Goal: Transaction & Acquisition: Download file/media

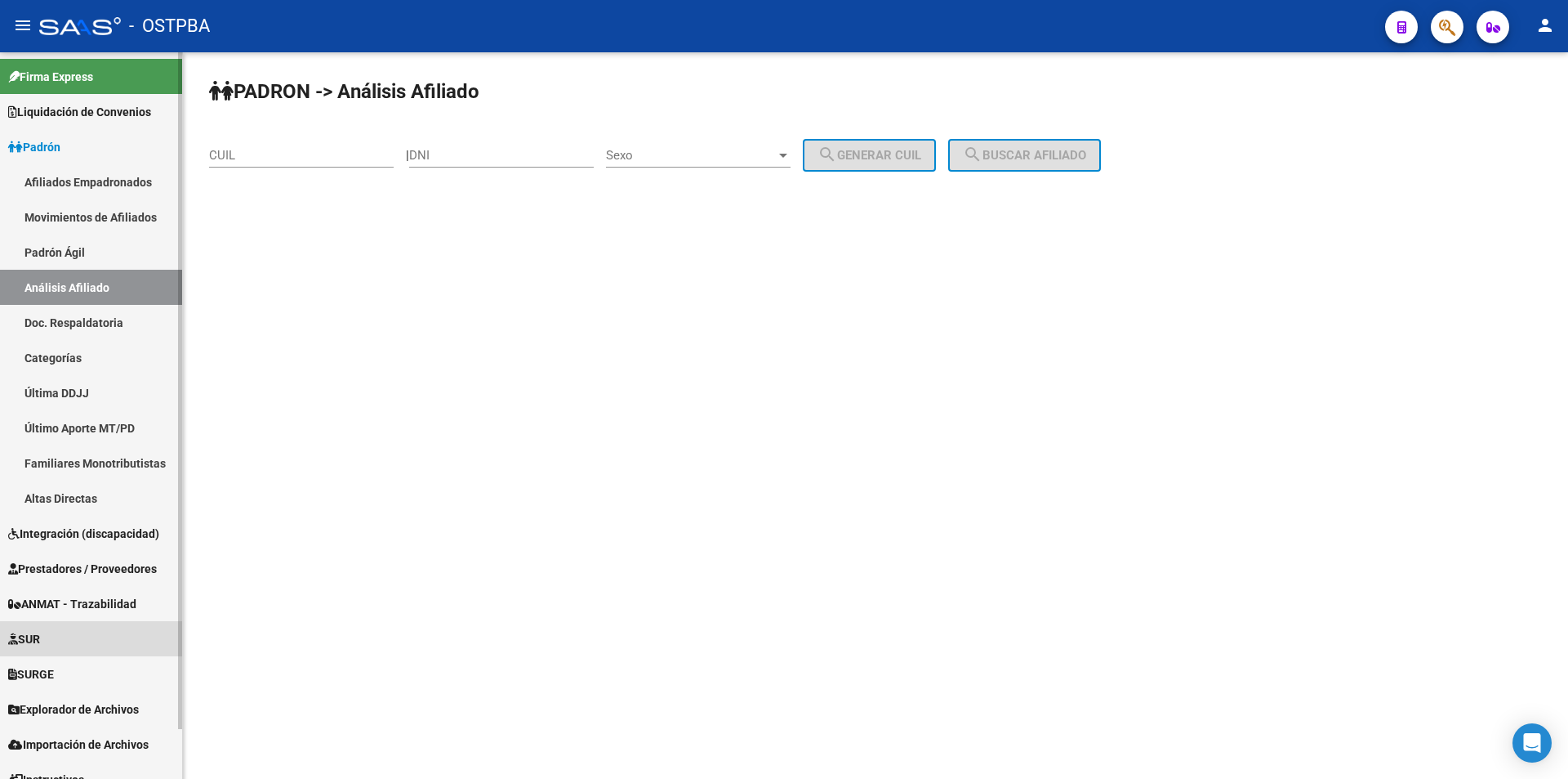
click at [87, 648] on link "SUR" at bounding box center [91, 639] width 182 height 35
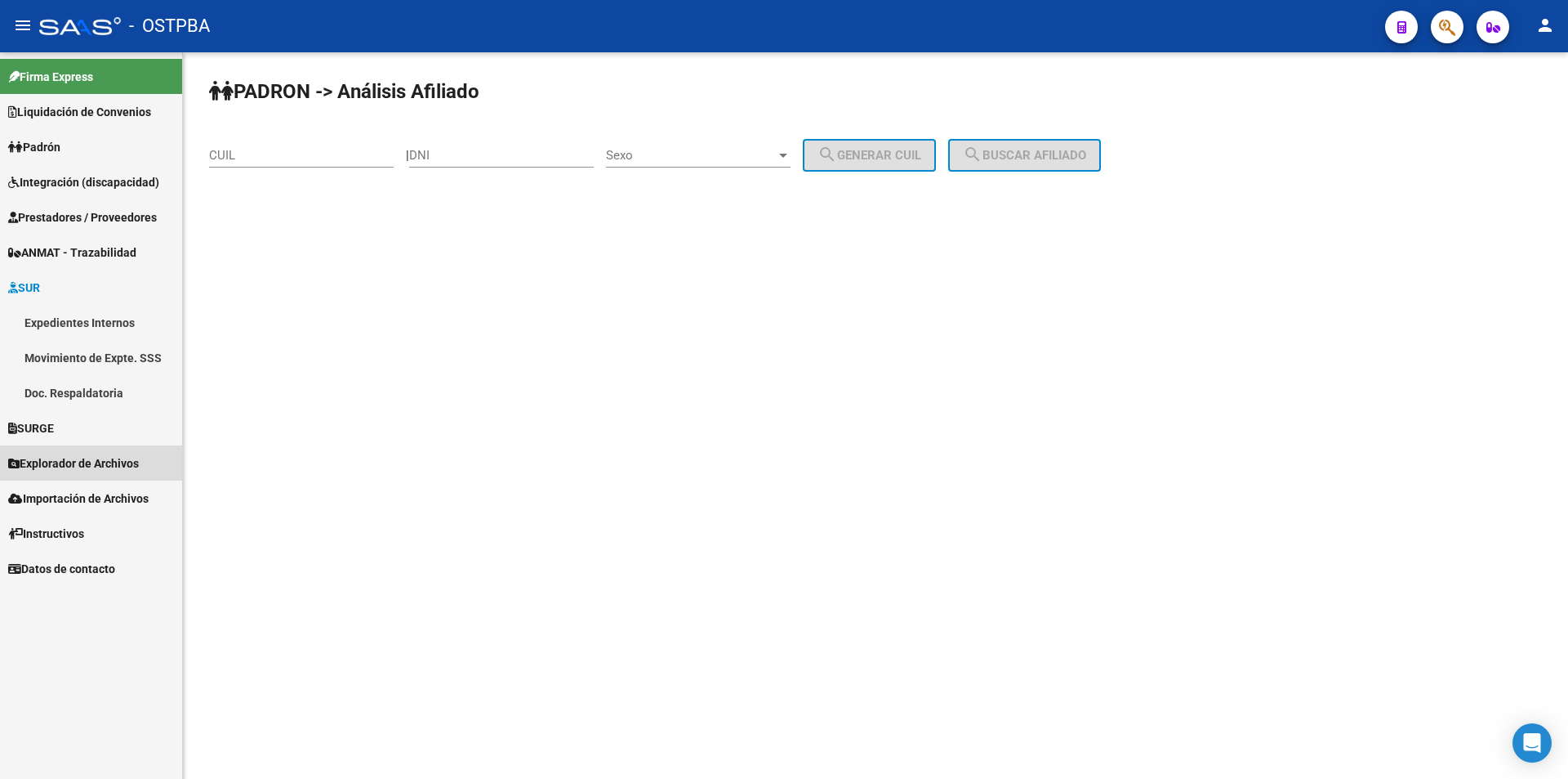
click at [129, 464] on span "Explorador de Archivos" at bounding box center [74, 463] width 131 height 18
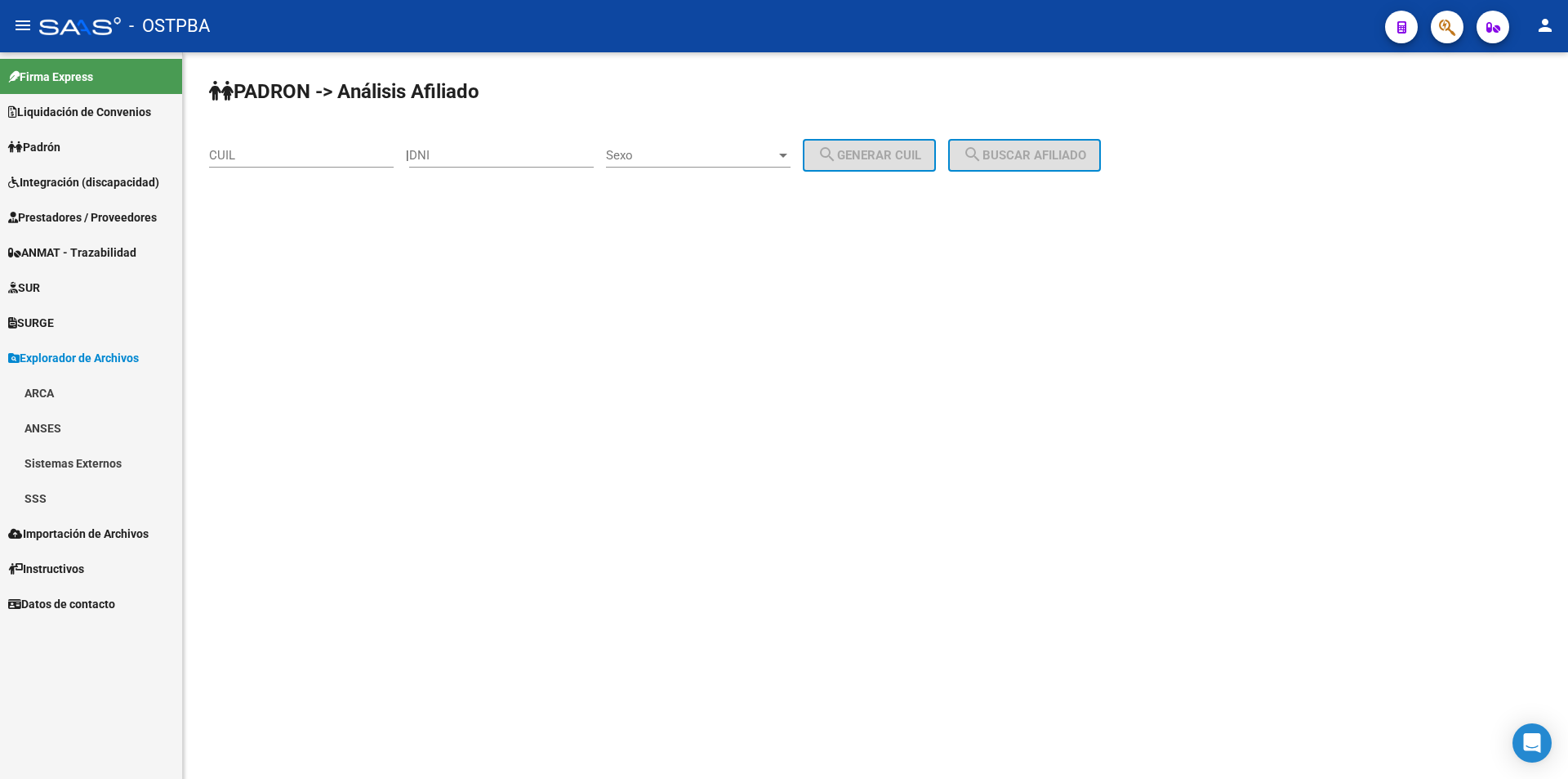
click at [61, 495] on link "SSS" at bounding box center [91, 498] width 182 height 35
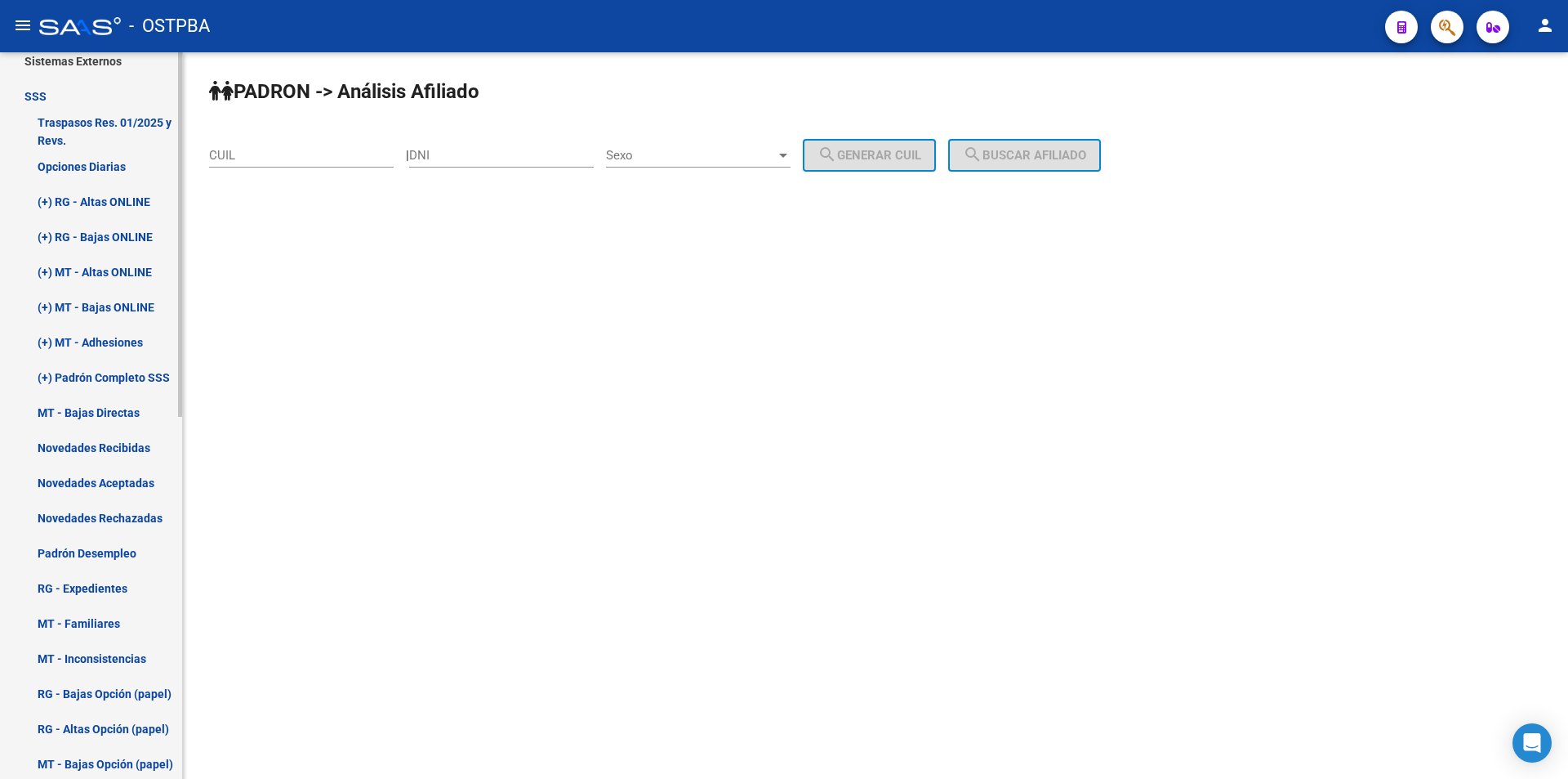
scroll to position [408, 0]
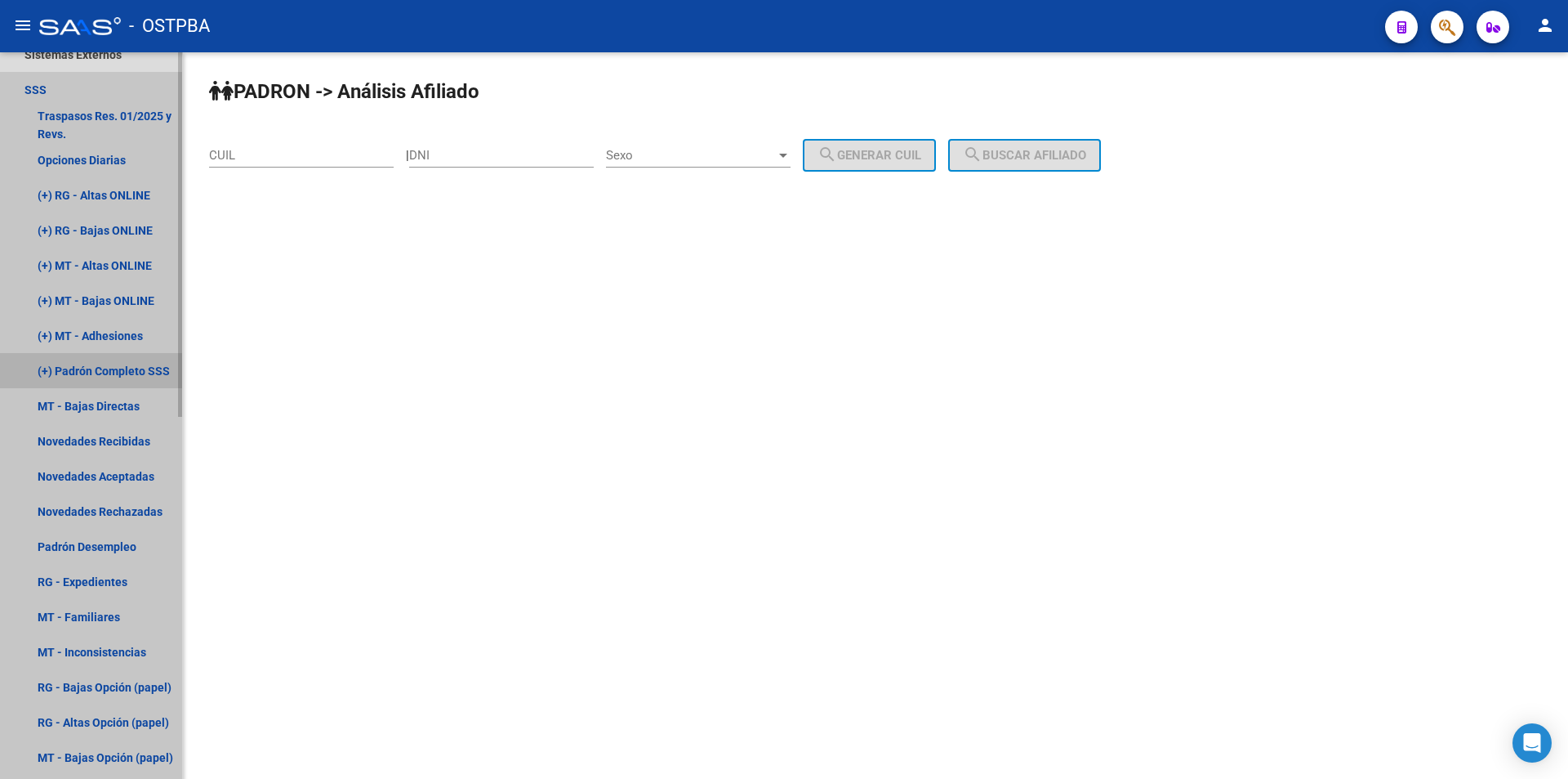
click at [129, 372] on link "(+) Padrón Completo SSS" at bounding box center [91, 371] width 182 height 35
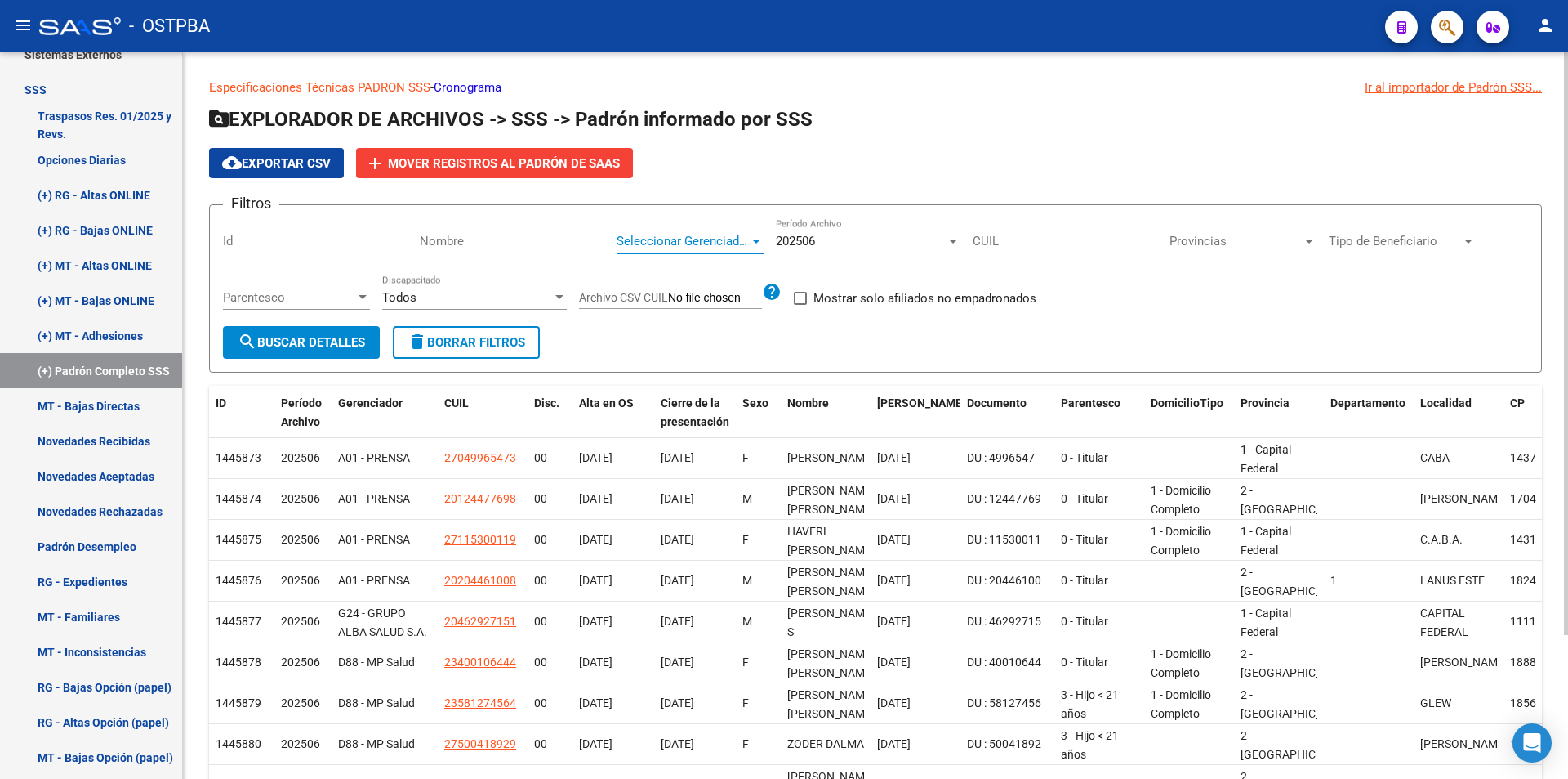
click at [756, 239] on div at bounding box center [756, 241] width 8 height 4
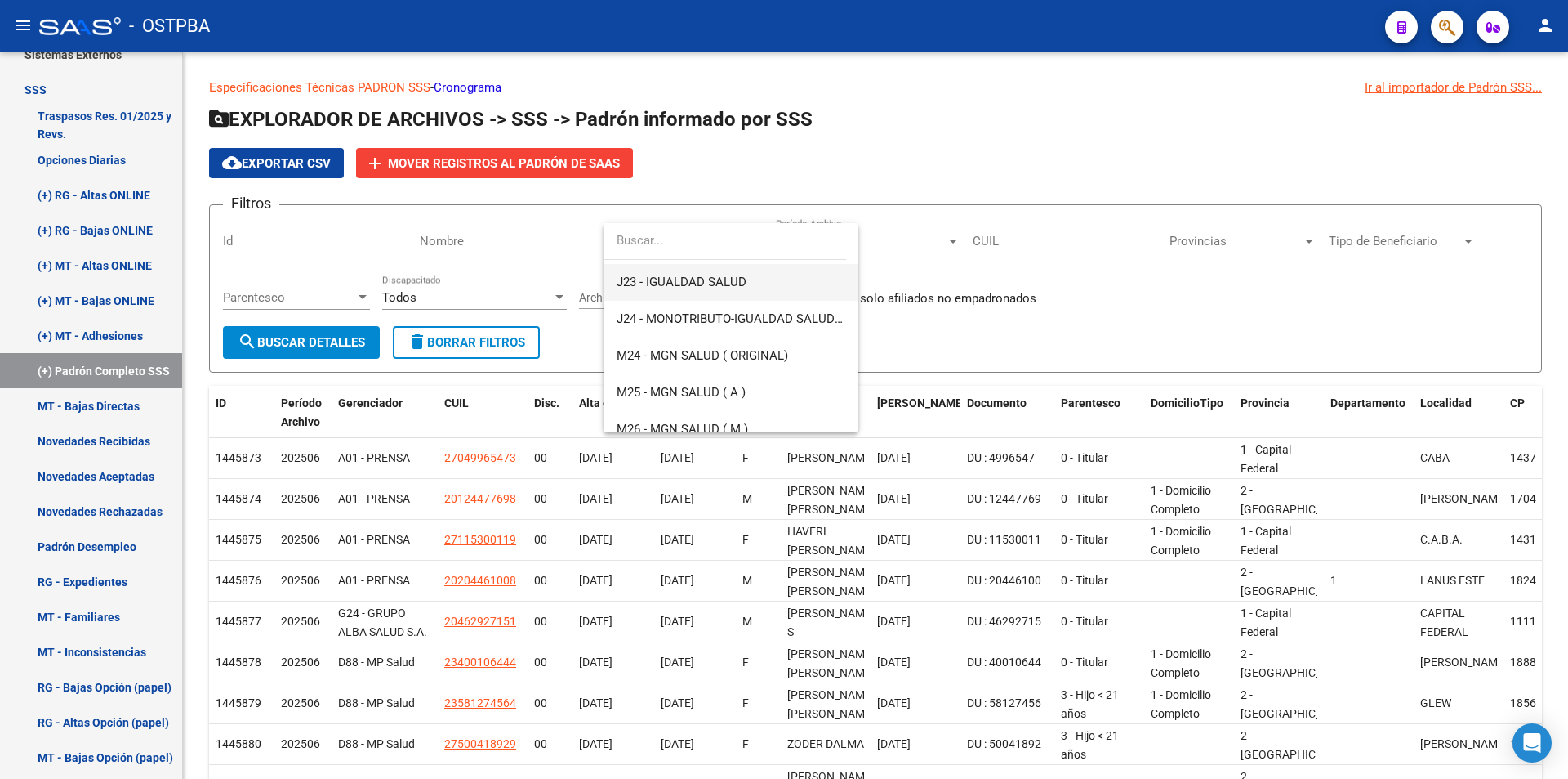
click at [750, 286] on span "J23 - IGUALDAD SALUD" at bounding box center [731, 283] width 229 height 37
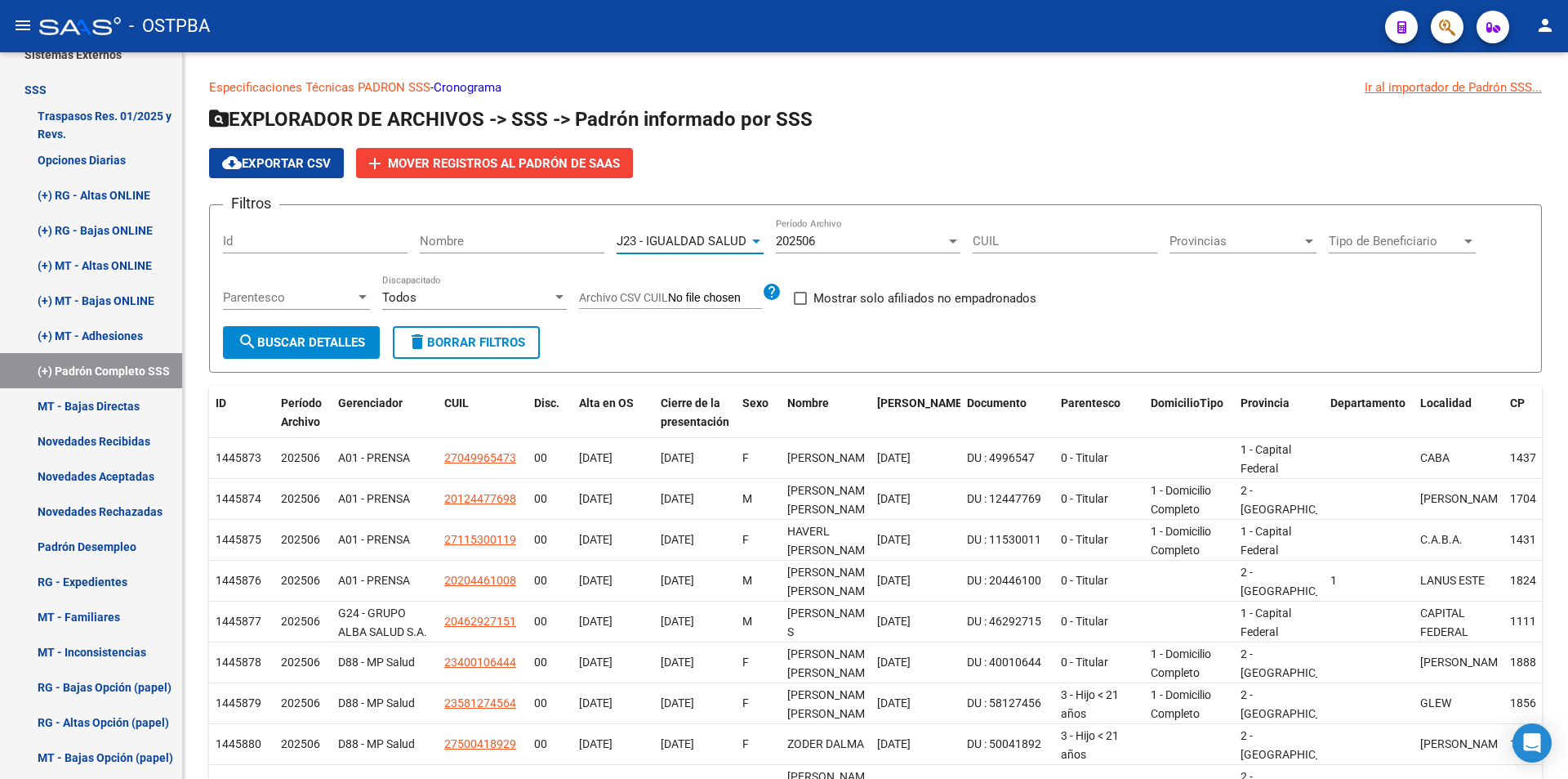
scroll to position [331, 0]
click at [815, 297] on span "Mostrar solo afiliados no empadronados" at bounding box center [924, 298] width 223 height 19
click at [800, 304] on input "Mostrar solo afiliados no empadronados" at bounding box center [800, 304] width 1 height 1
click at [801, 296] on span at bounding box center [800, 299] width 13 height 13
click at [800, 304] on input "Mostrar solo afiliados no empadronados" at bounding box center [800, 304] width 1 height 1
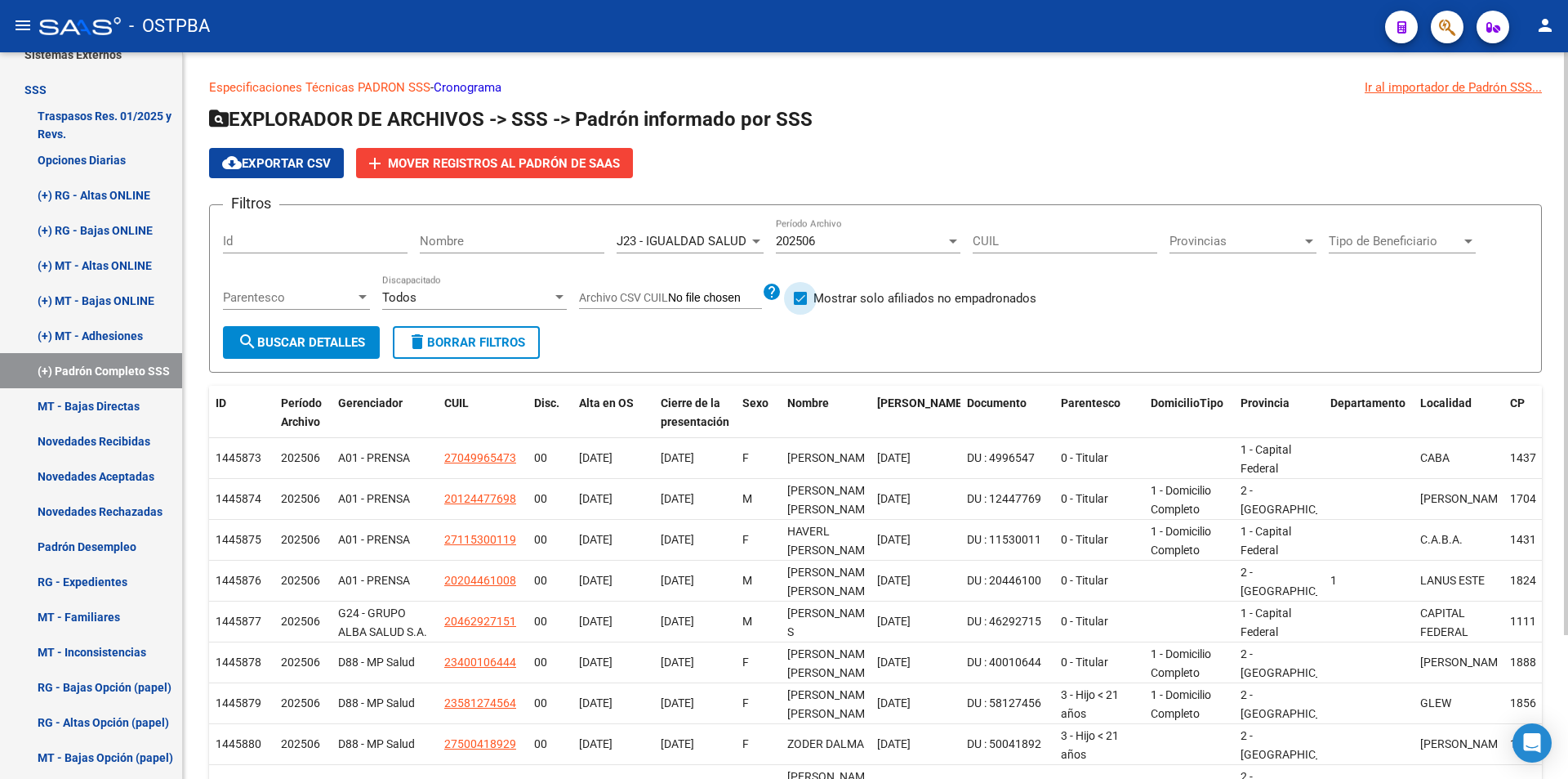
checkbox input "false"
click at [271, 345] on span "search Buscar Detalles" at bounding box center [302, 342] width 127 height 15
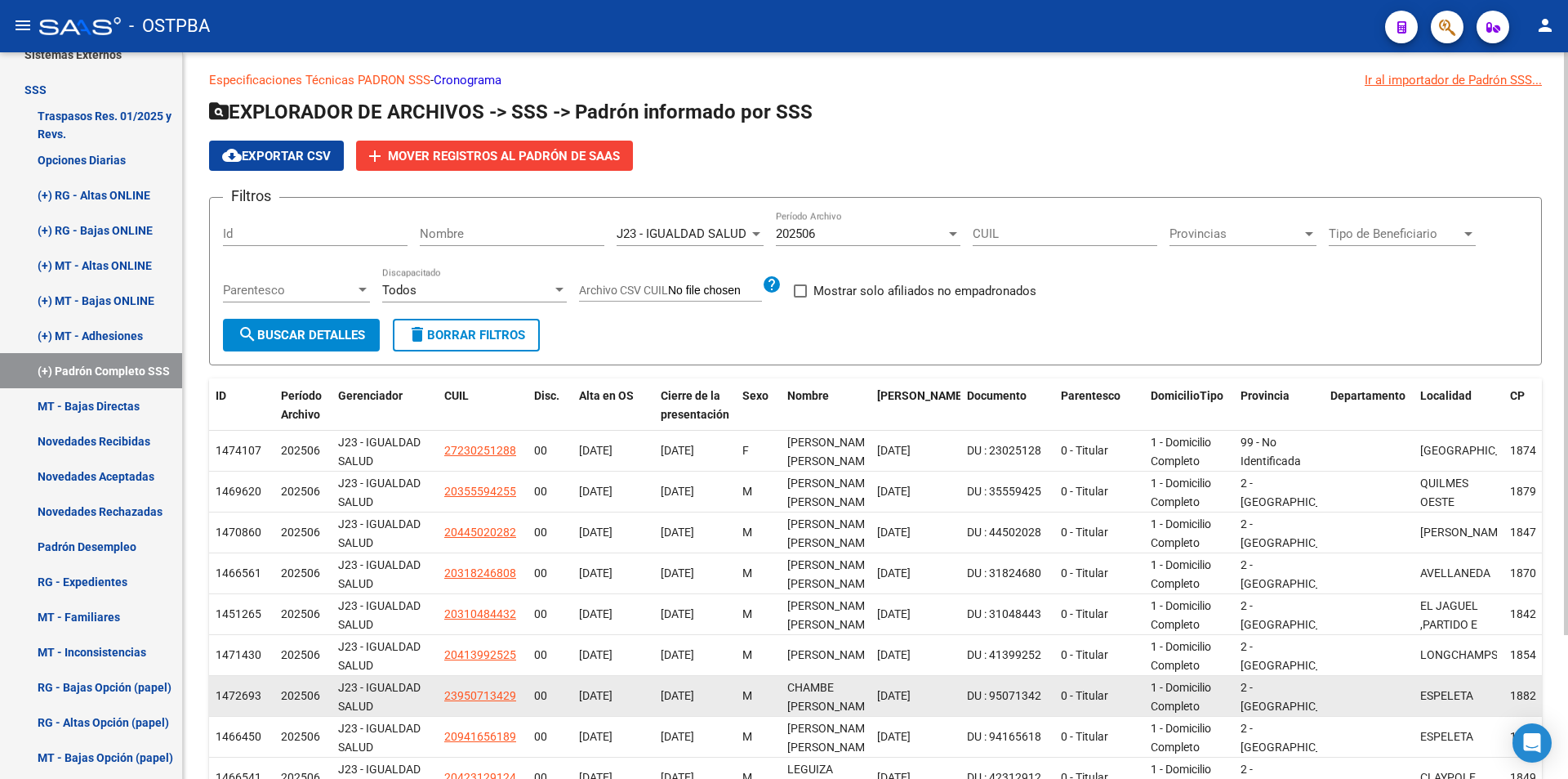
scroll to position [0, 0]
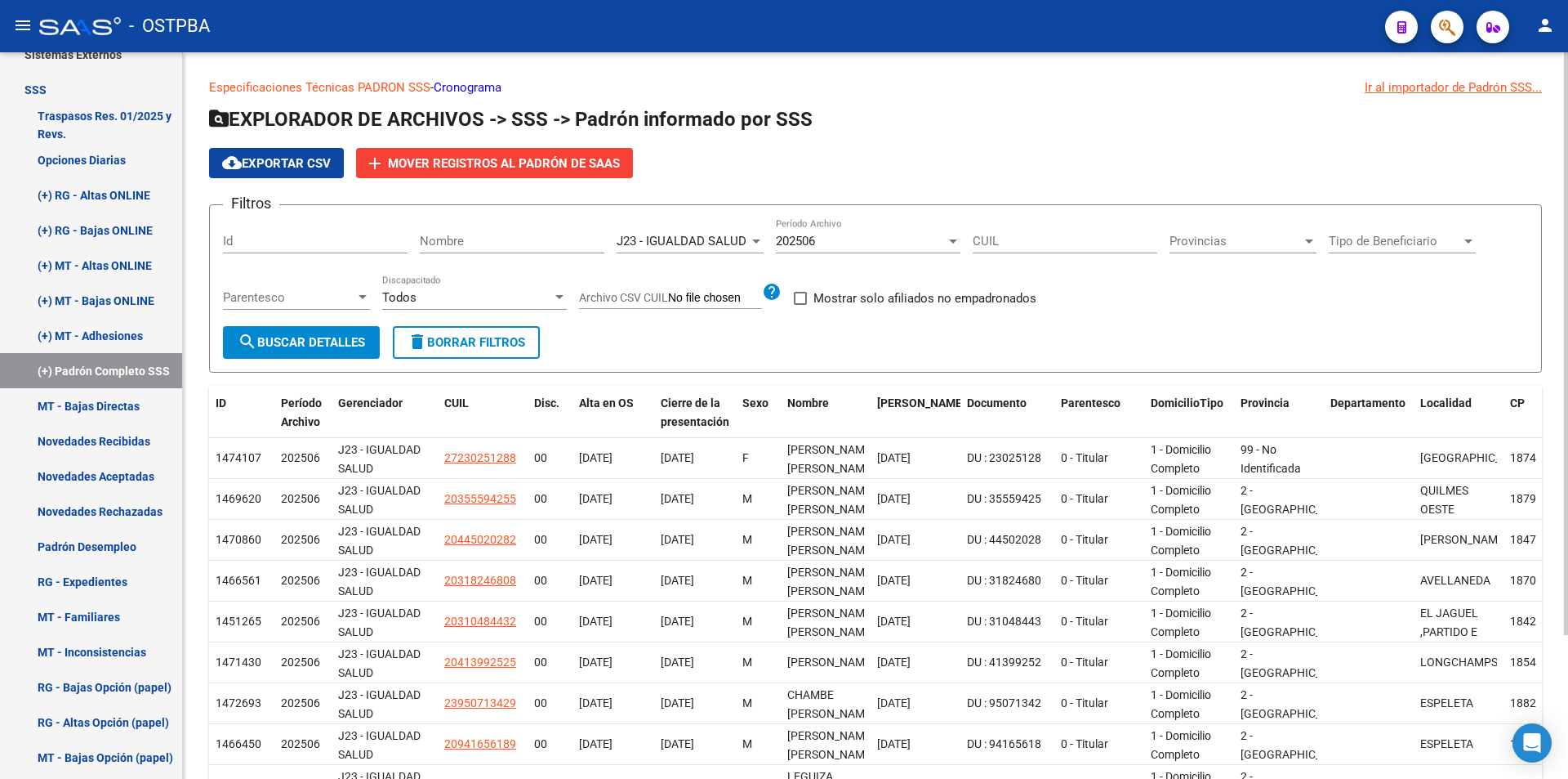
click at [848, 235] on div "202506" at bounding box center [861, 241] width 170 height 15
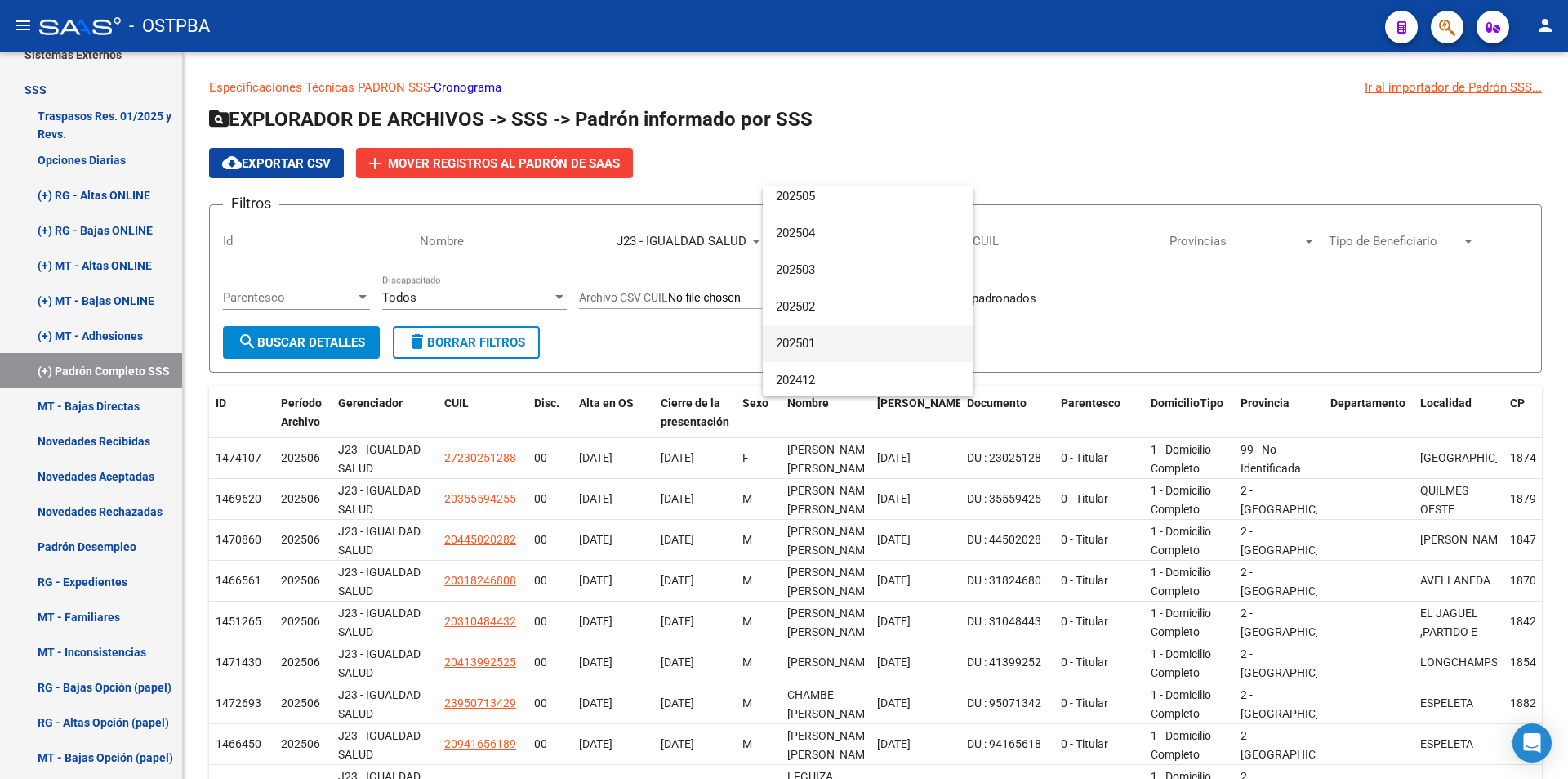
scroll to position [164, 0]
click at [854, 249] on span "202501" at bounding box center [868, 262] width 184 height 37
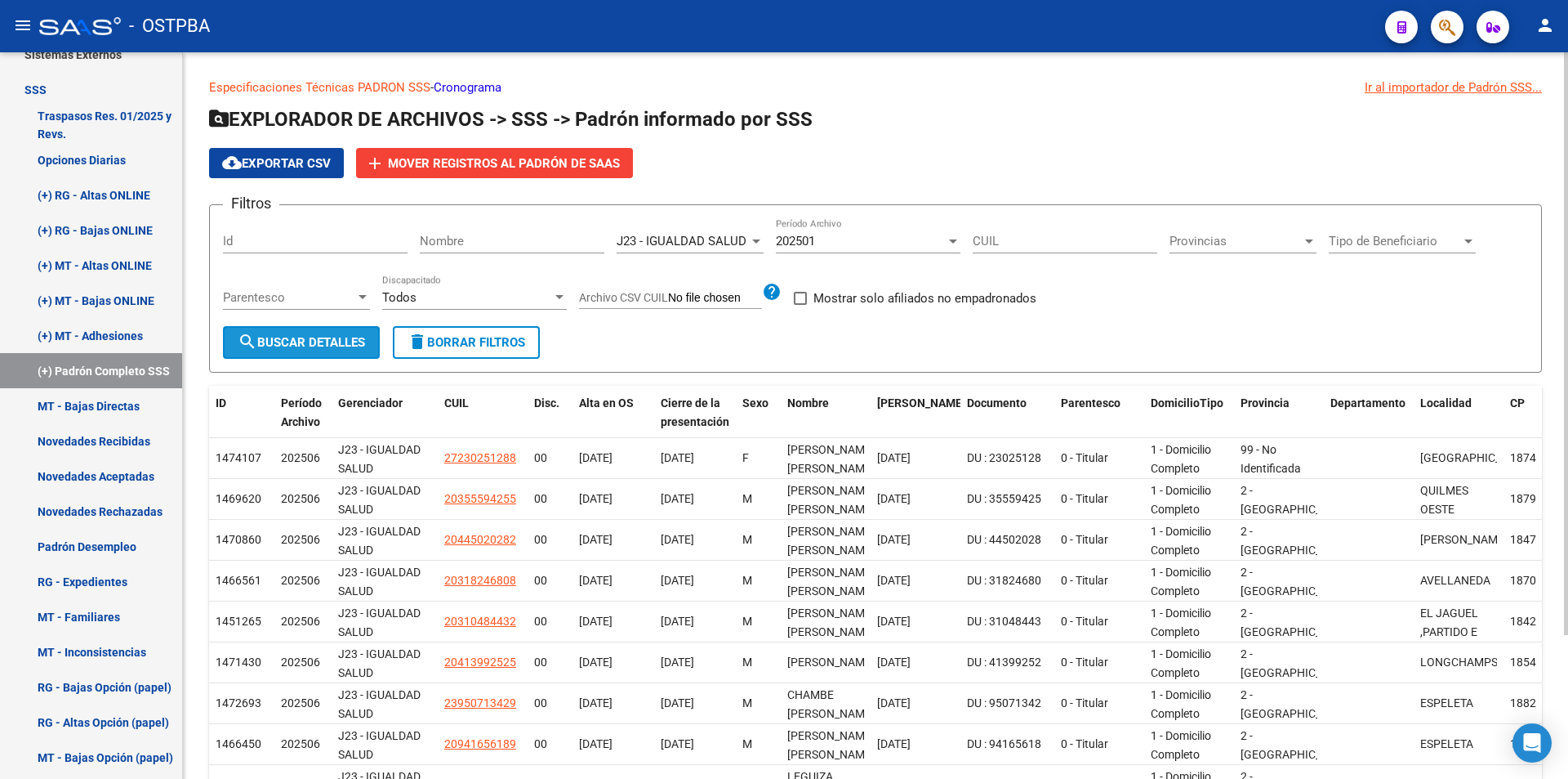
click at [314, 344] on span "search Buscar Detalles" at bounding box center [302, 342] width 127 height 15
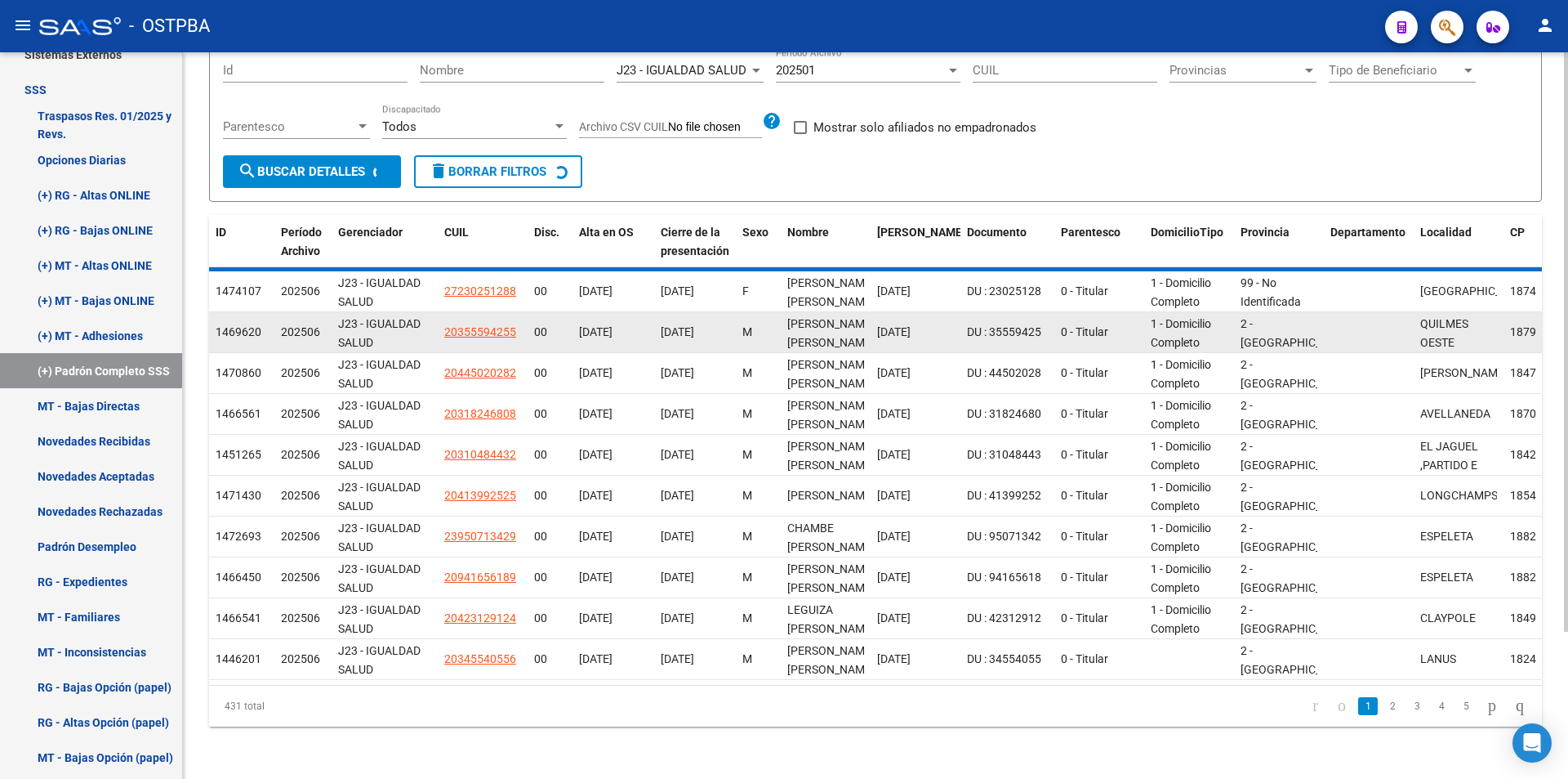
scroll to position [179, 0]
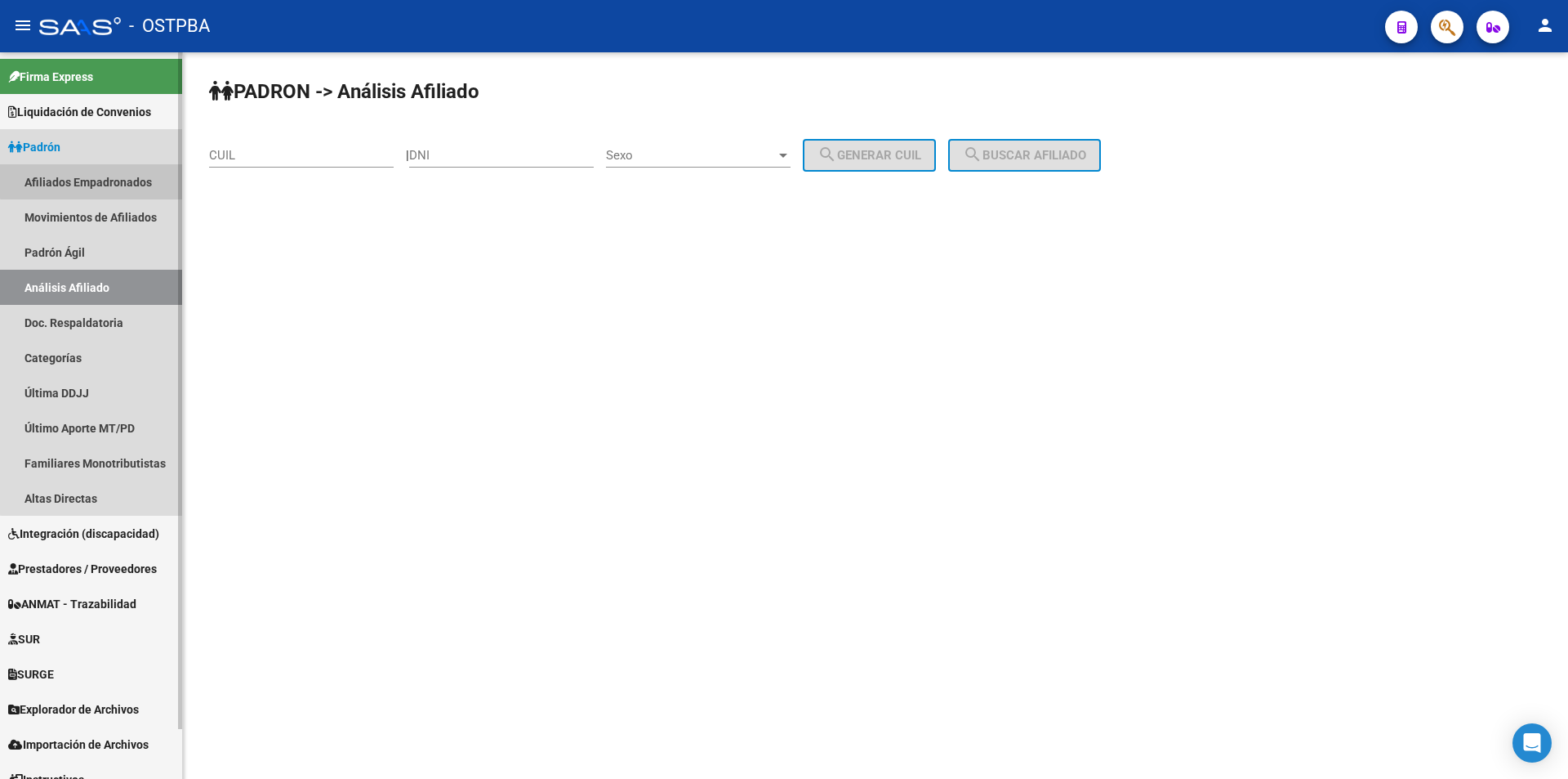
click at [107, 179] on link "Afiliados Empadronados" at bounding box center [91, 182] width 182 height 35
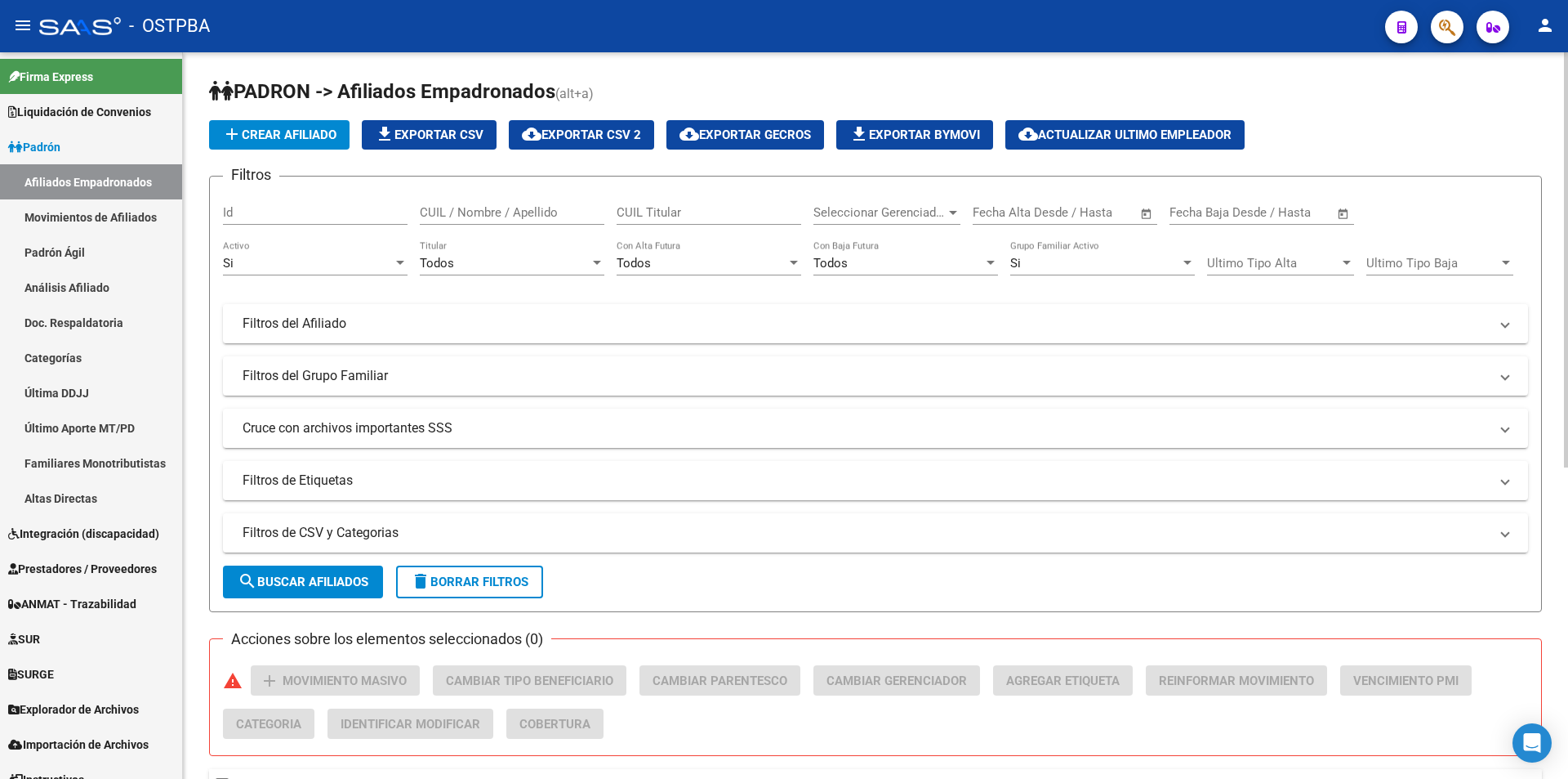
click at [928, 221] on div "Seleccionar Gerenciador Seleccionar Gerenciador" at bounding box center [886, 207] width 147 height 35
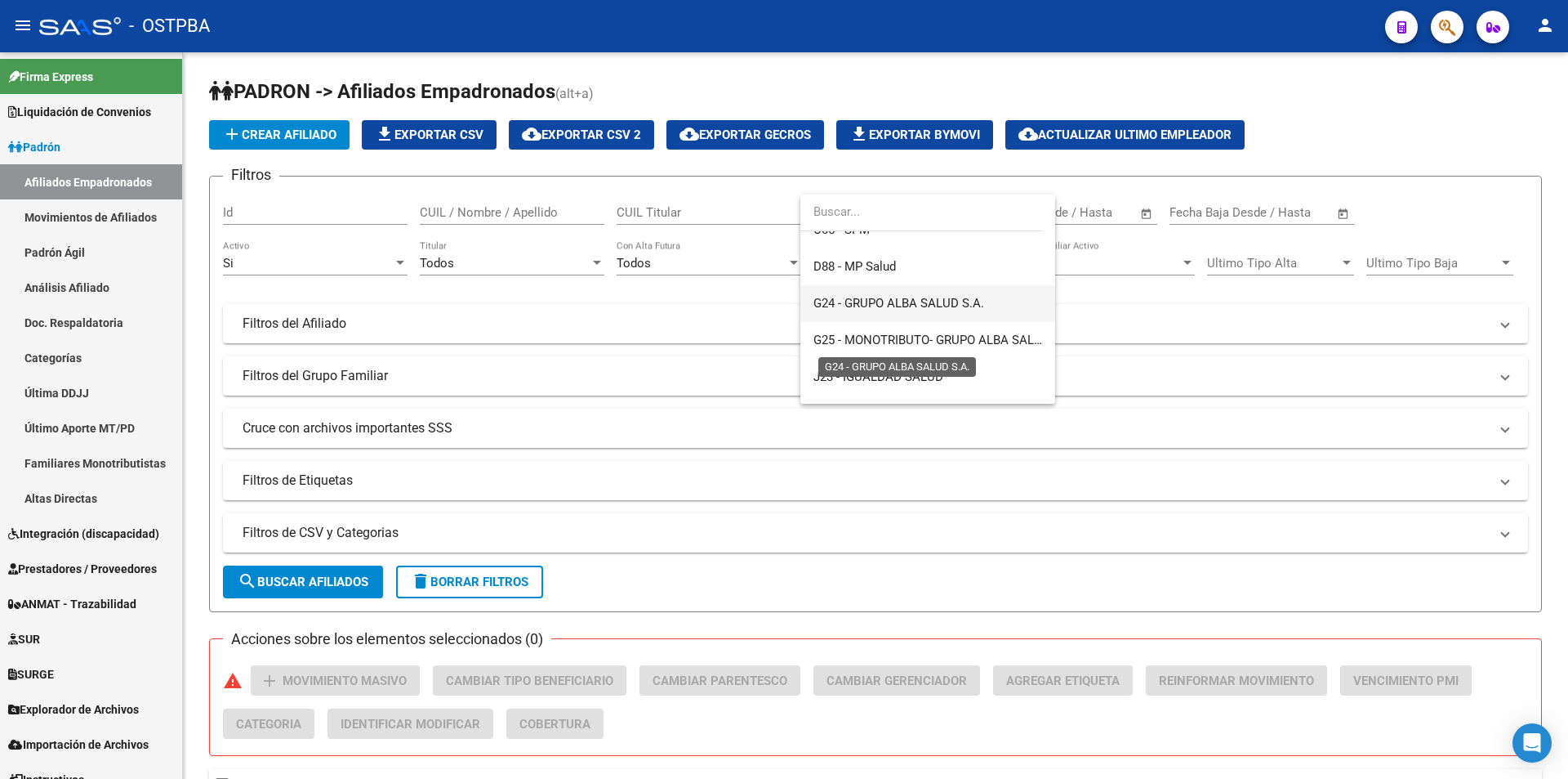
scroll to position [245, 0]
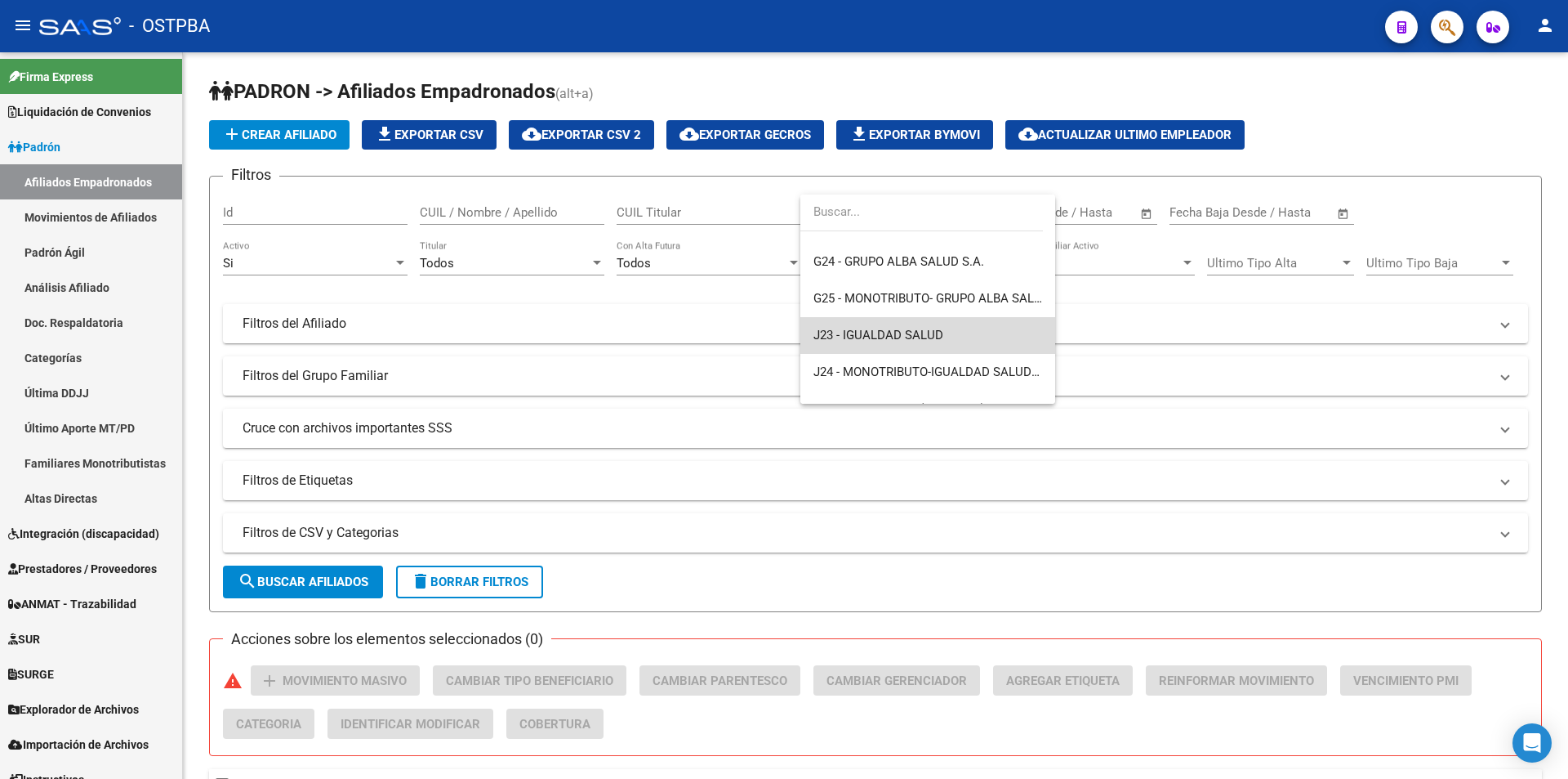
click at [964, 338] on span "J23 - IGUALDAD SALUD" at bounding box center [927, 335] width 229 height 37
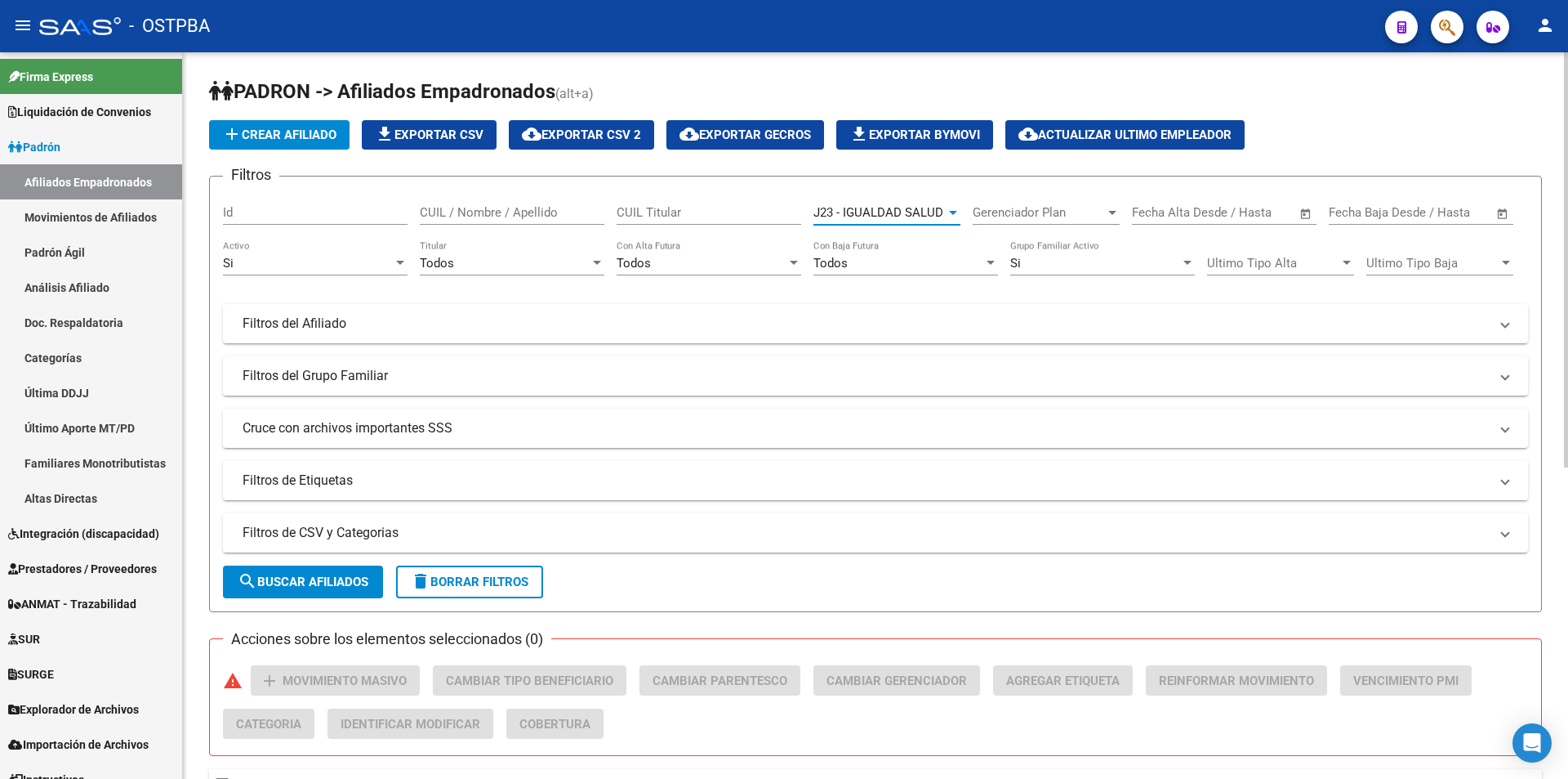
click at [308, 582] on span "search Buscar Afiliados" at bounding box center [303, 582] width 131 height 15
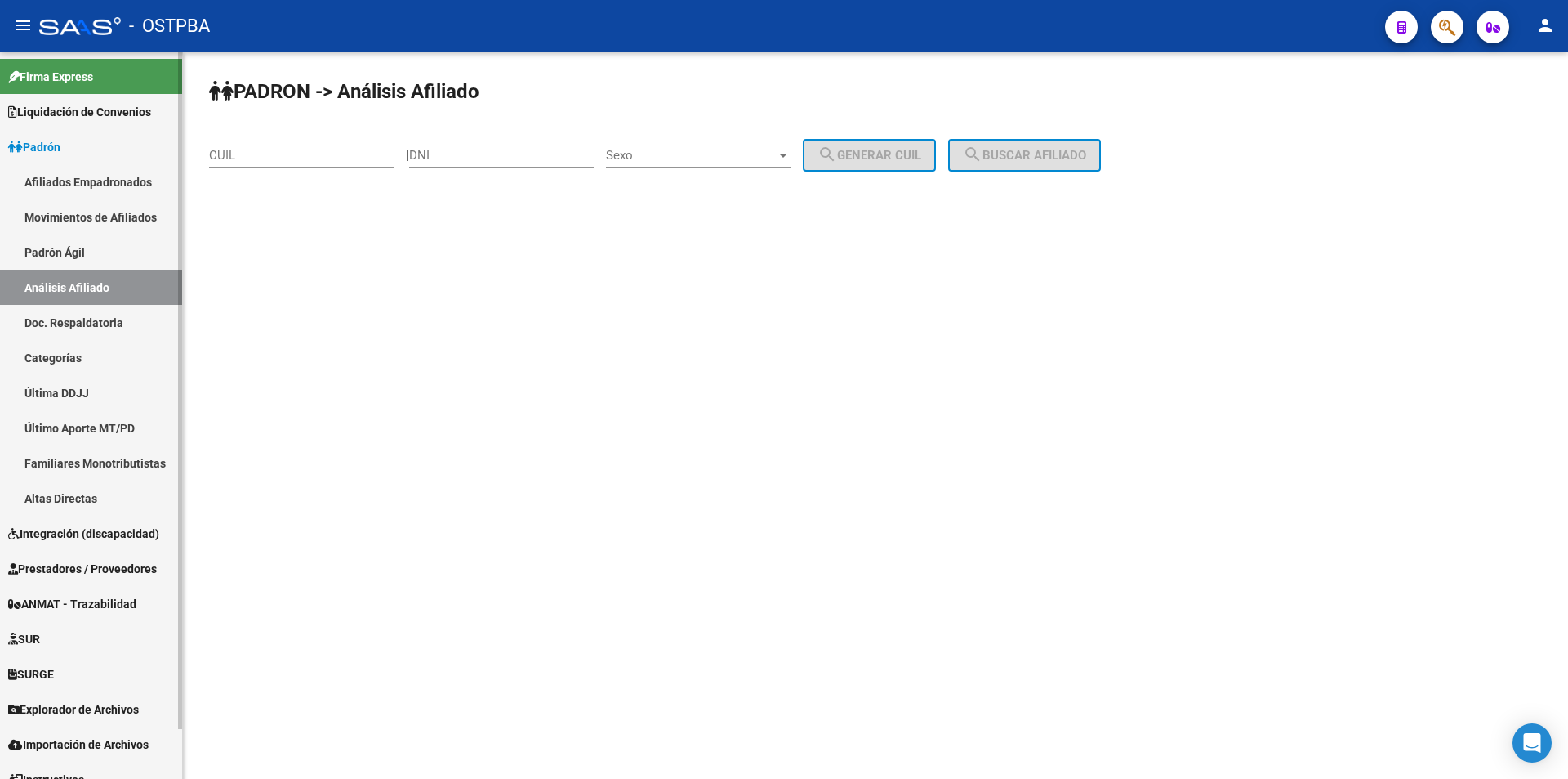
scroll to position [53, 0]
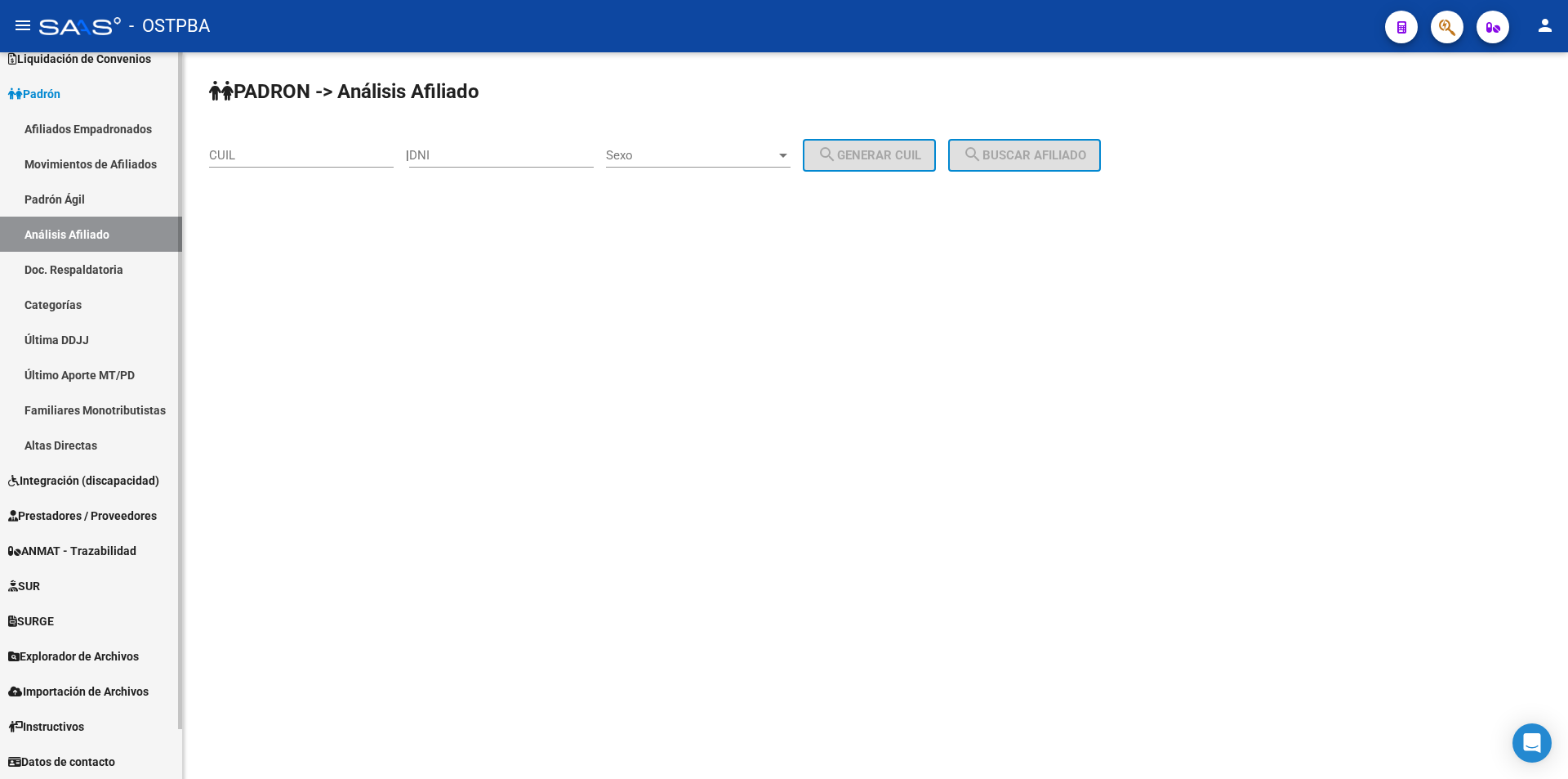
click at [157, 662] on link "Explorador de Archivos" at bounding box center [91, 656] width 182 height 35
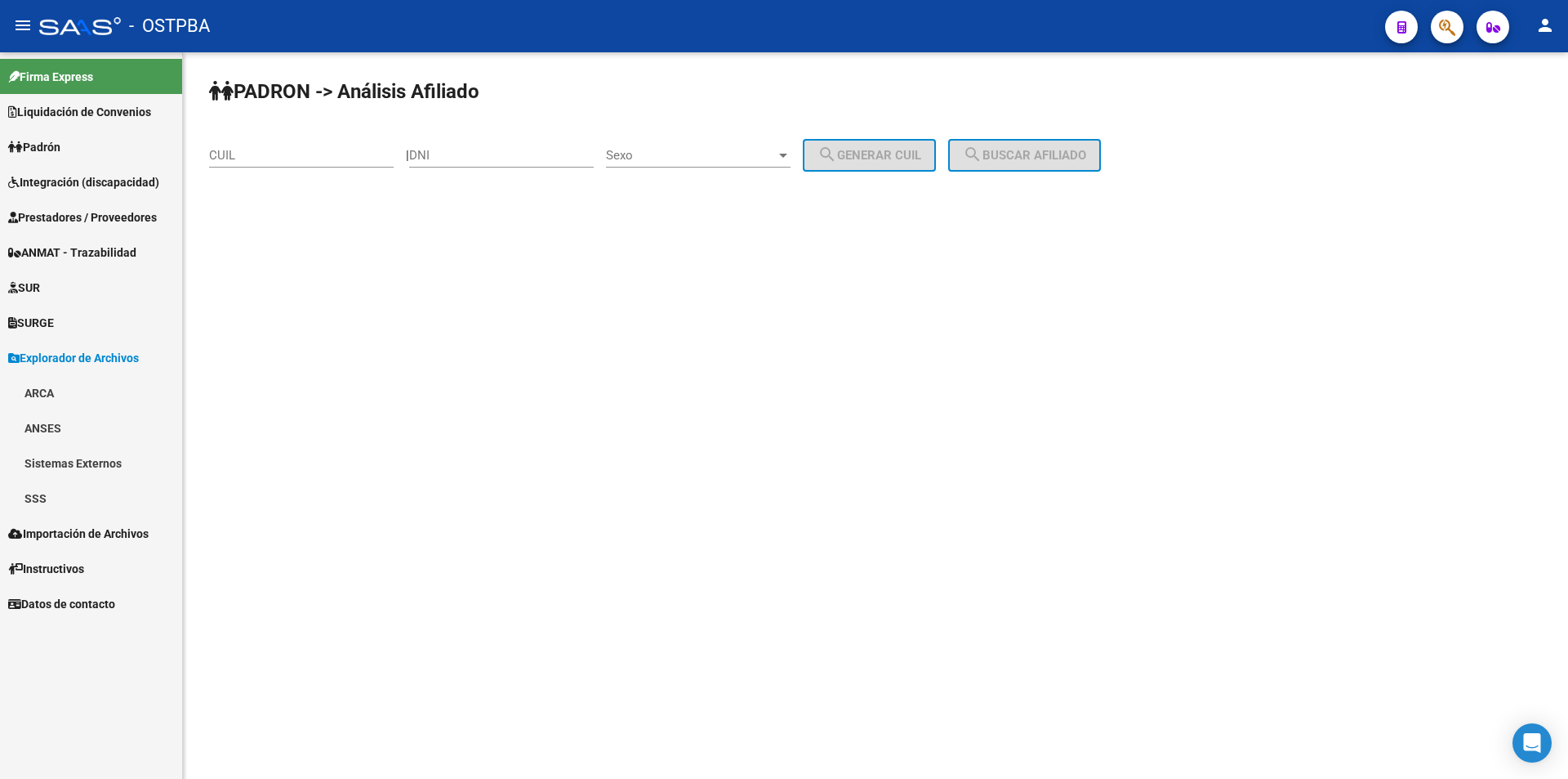
scroll to position [0, 0]
click at [87, 394] on link "ARCA" at bounding box center [91, 392] width 182 height 35
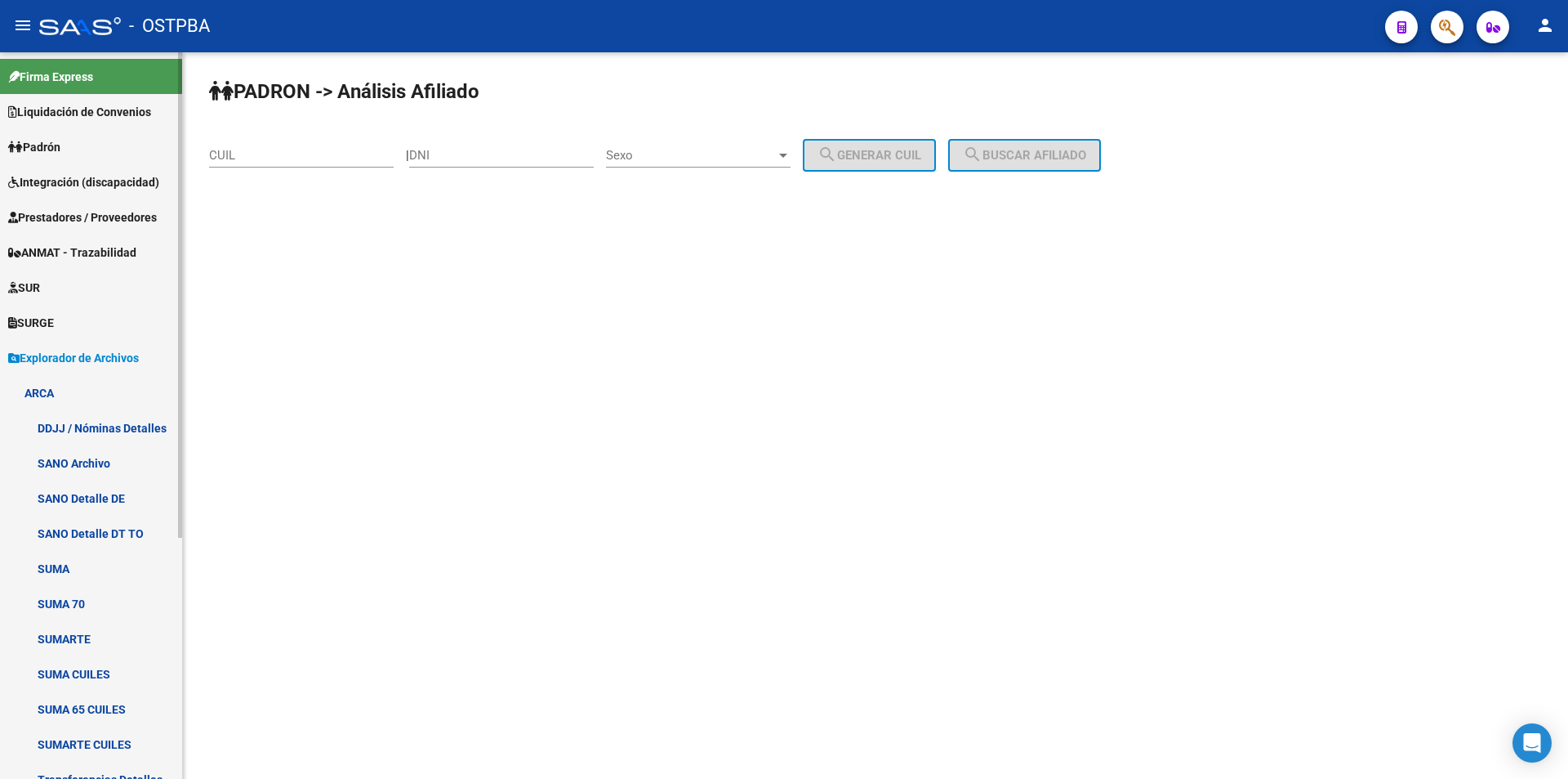
scroll to position [245, 0]
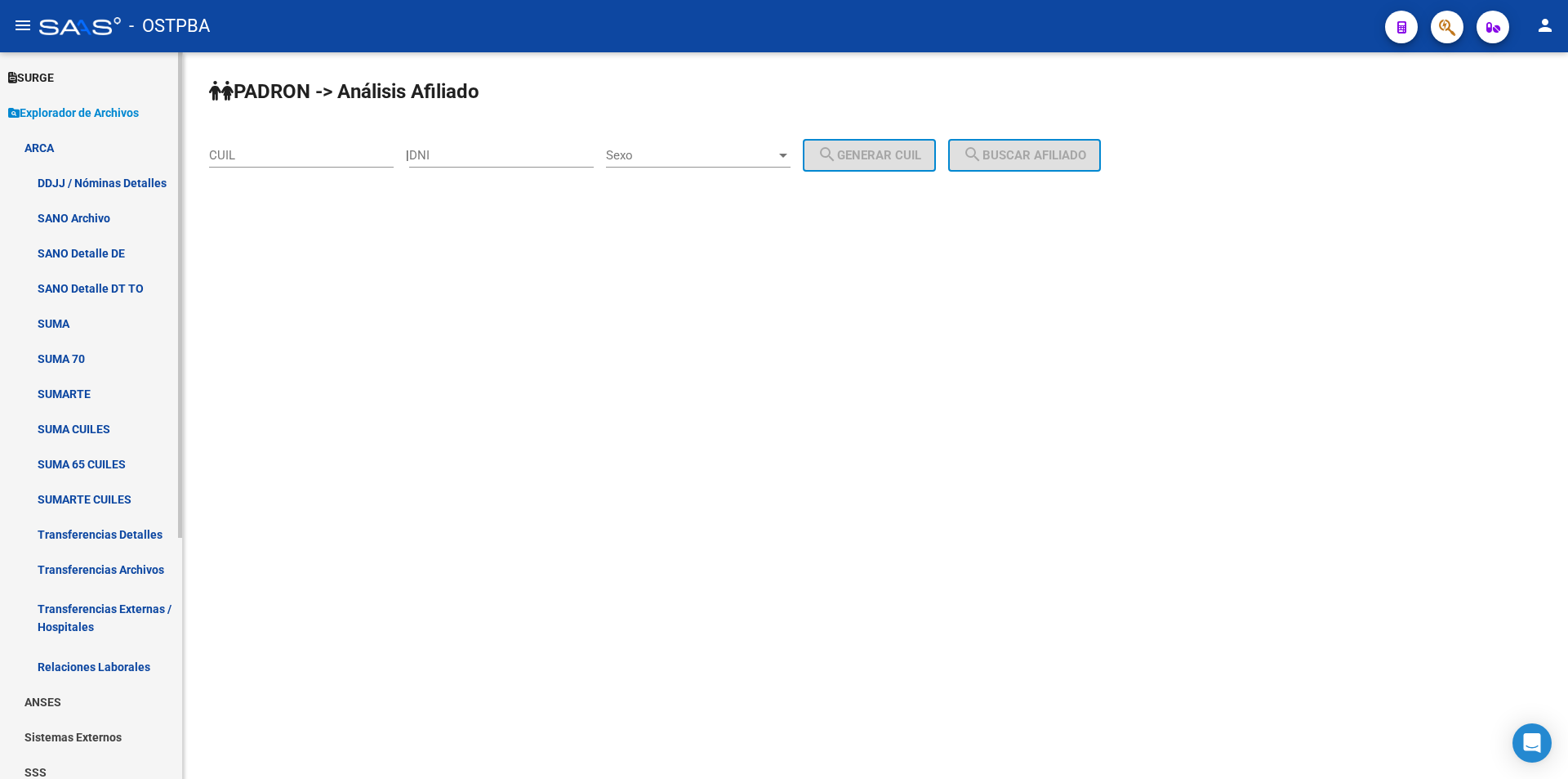
click at [112, 531] on link "Transferencias Detalles" at bounding box center [91, 534] width 182 height 35
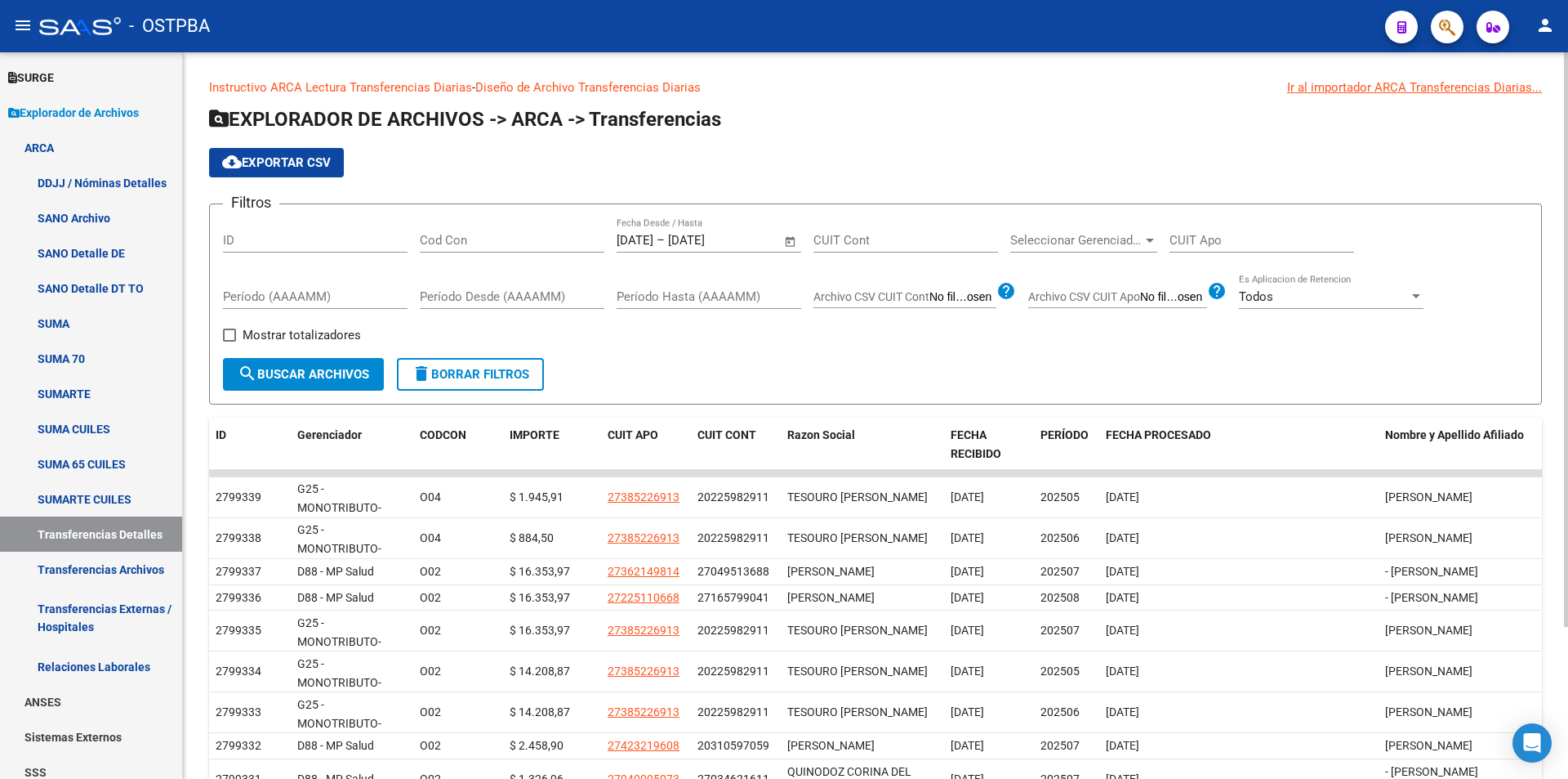
click at [792, 237] on span "Open calendar" at bounding box center [790, 241] width 39 height 39
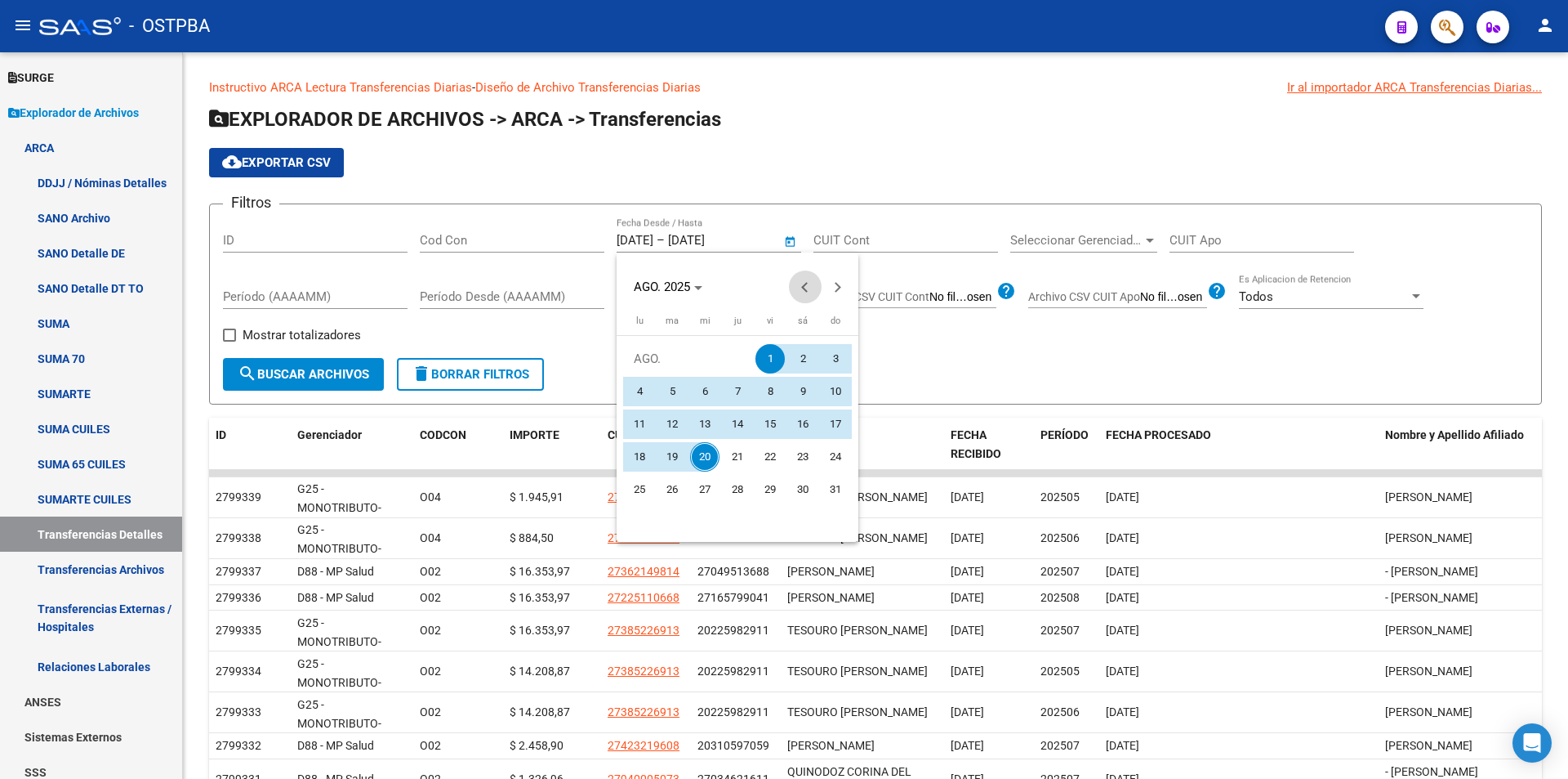
click at [798, 275] on span "Previous month" at bounding box center [805, 287] width 33 height 33
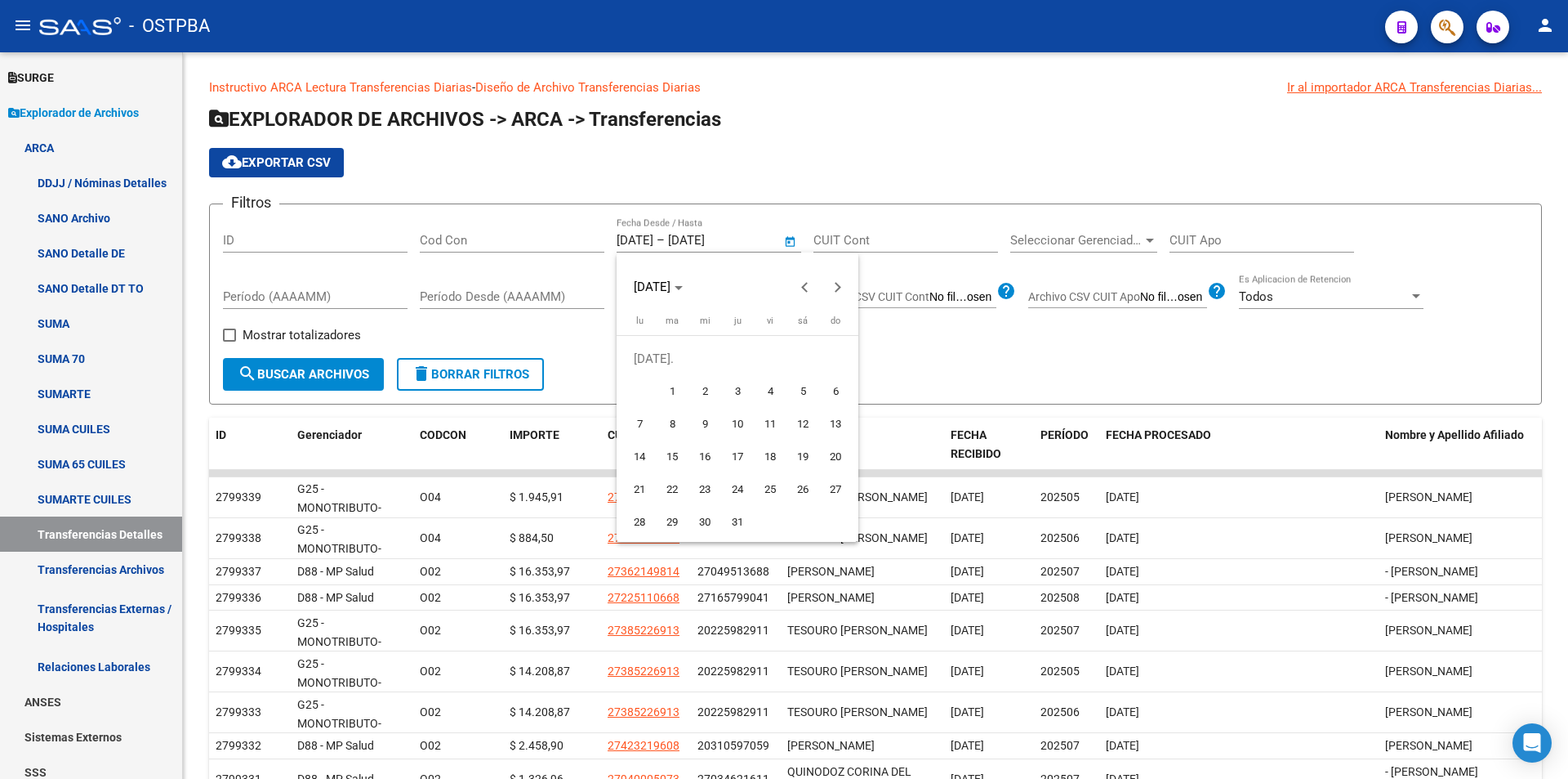
click at [674, 387] on span "1" at bounding box center [671, 391] width 29 height 29
type input "[DATE]"
click at [800, 283] on span "Previous month" at bounding box center [805, 287] width 33 height 33
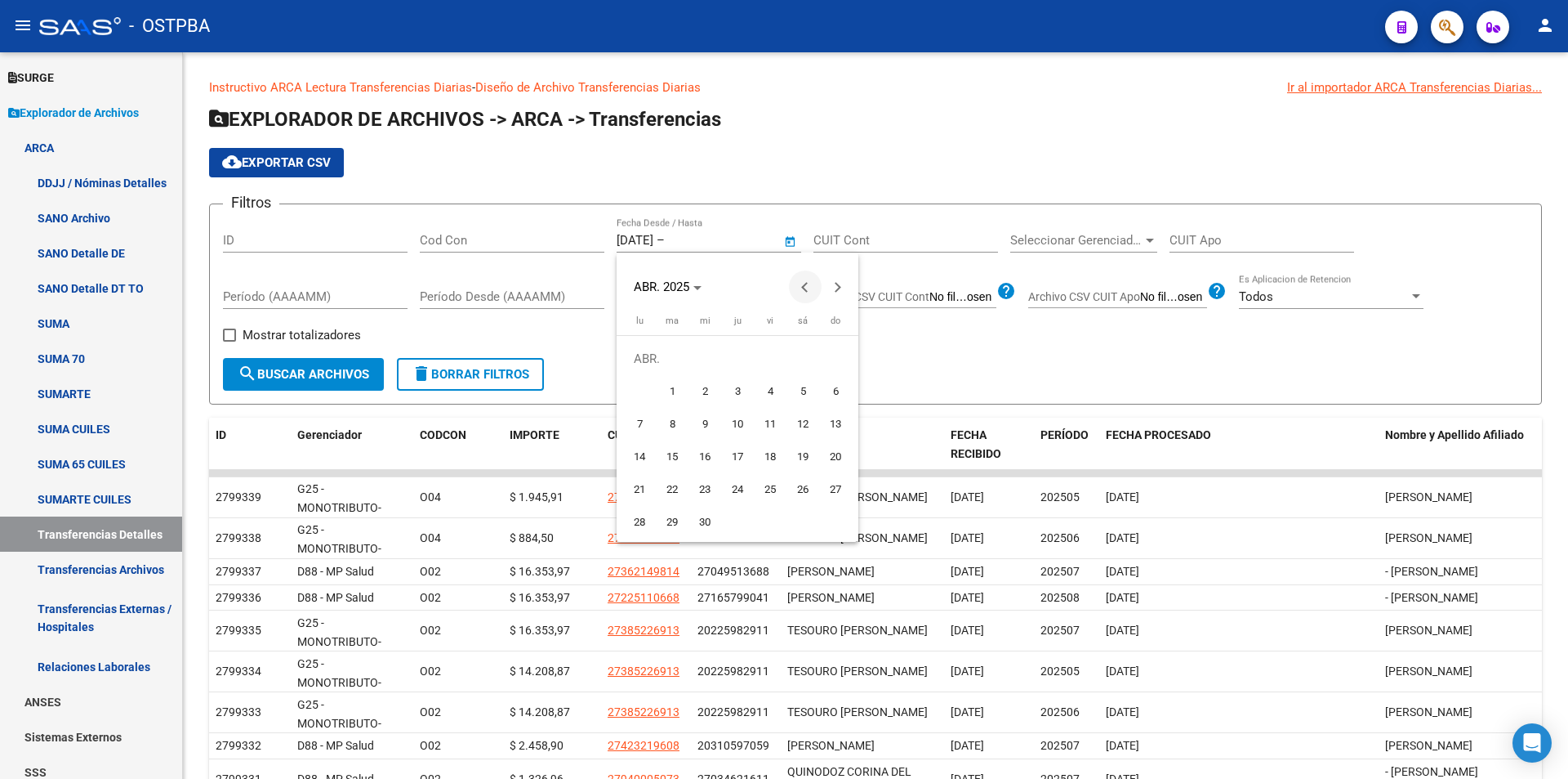
click at [800, 283] on span "Previous month" at bounding box center [805, 287] width 33 height 33
drag, startPoint x: 691, startPoint y: 398, endPoint x: 699, endPoint y: 403, distance: 9.4
click at [692, 398] on button "1" at bounding box center [704, 391] width 33 height 33
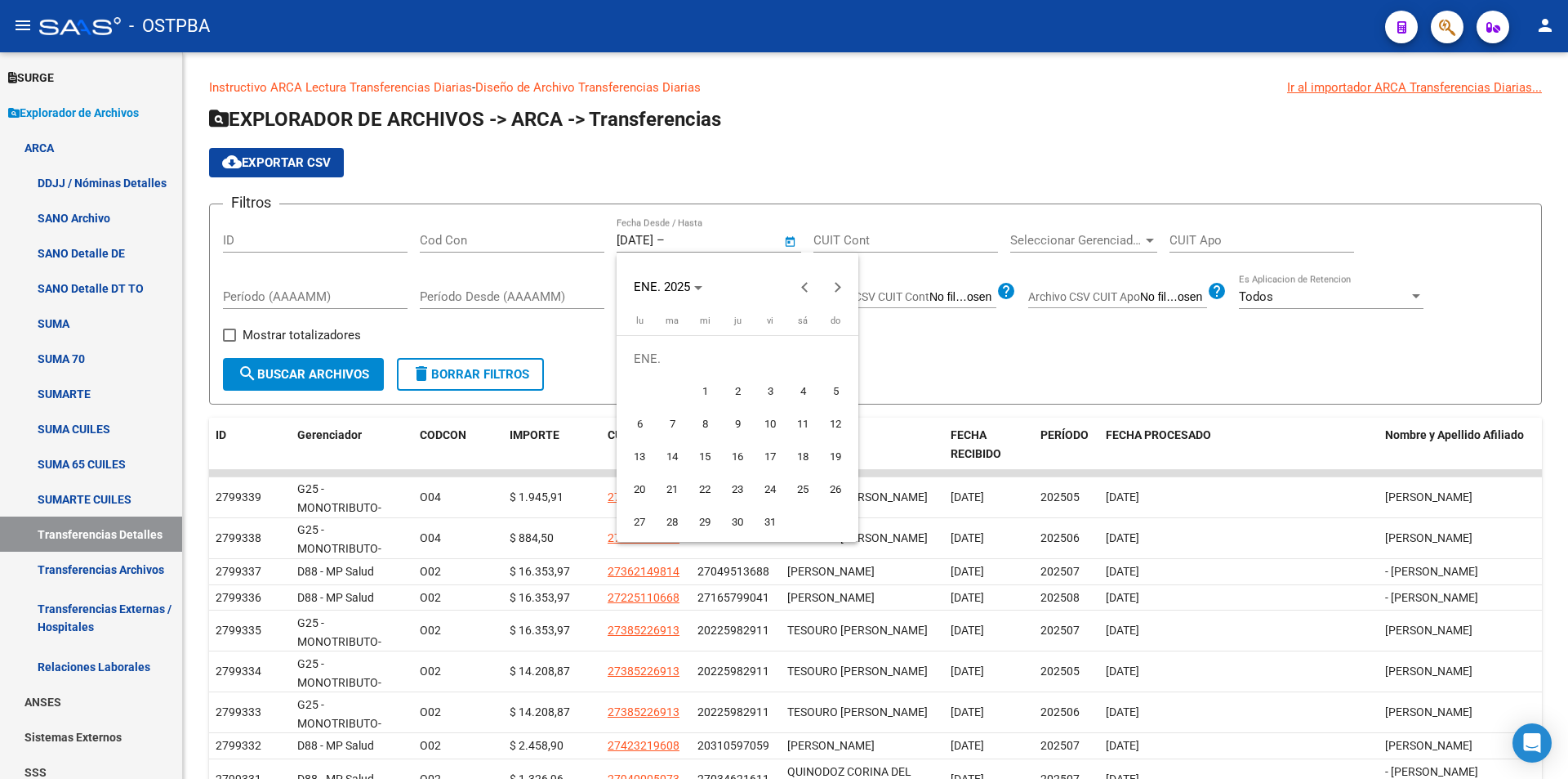
type input "[DATE]"
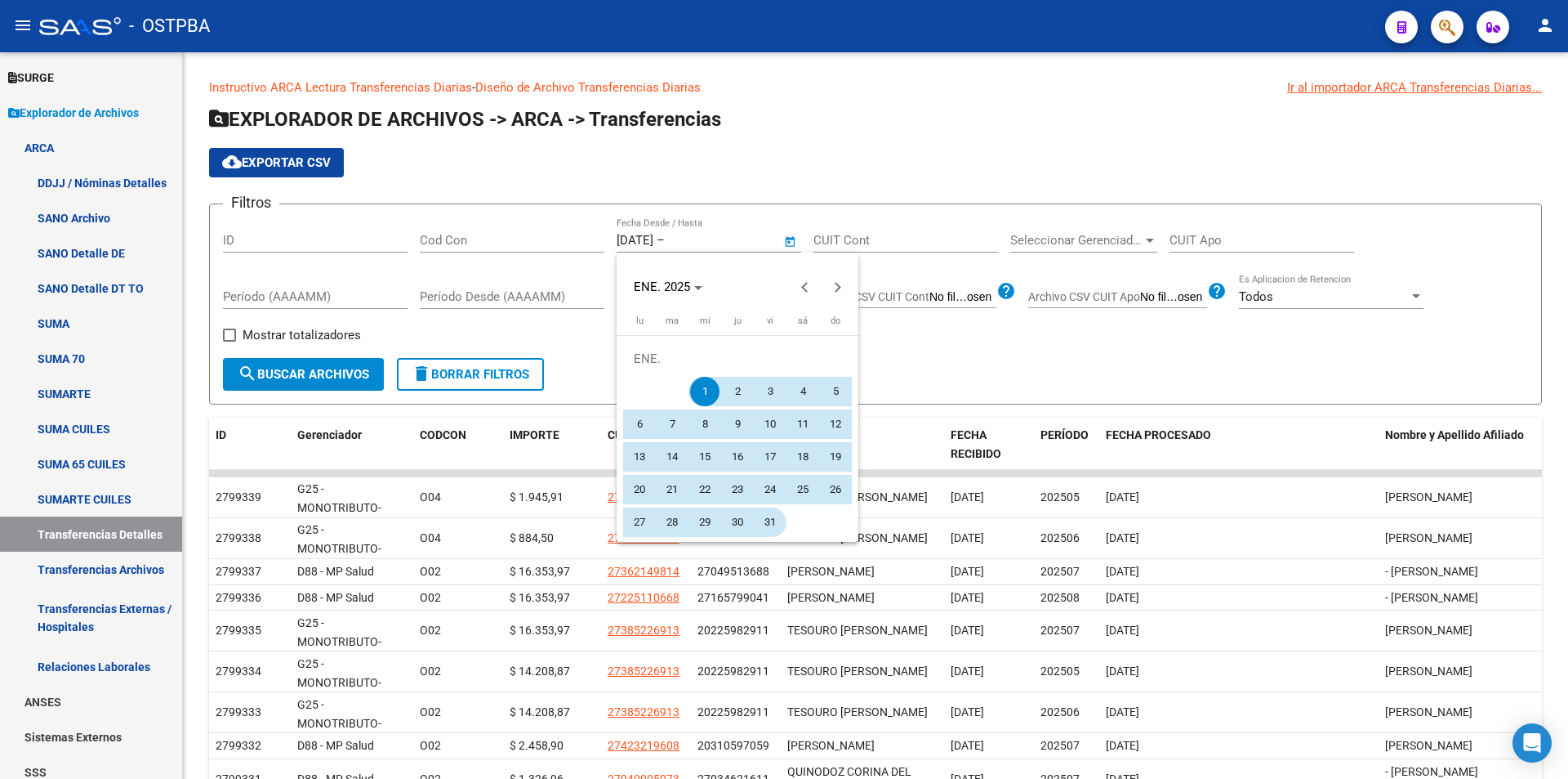
click at [758, 515] on span "31" at bounding box center [769, 522] width 29 height 29
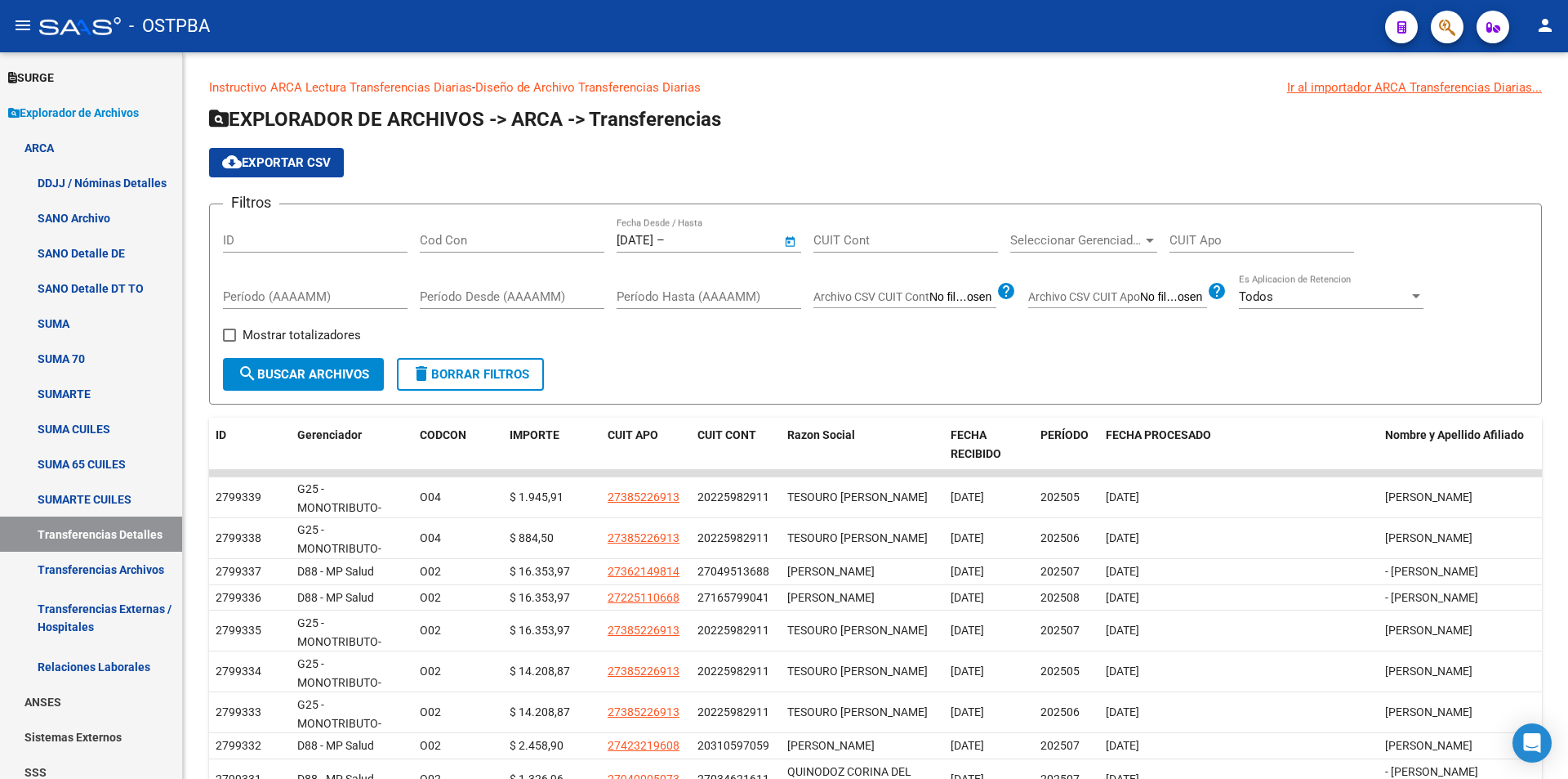
type input "[DATE]"
click at [1074, 233] on span "Seleccionar Gerenciador" at bounding box center [1076, 241] width 132 height 15
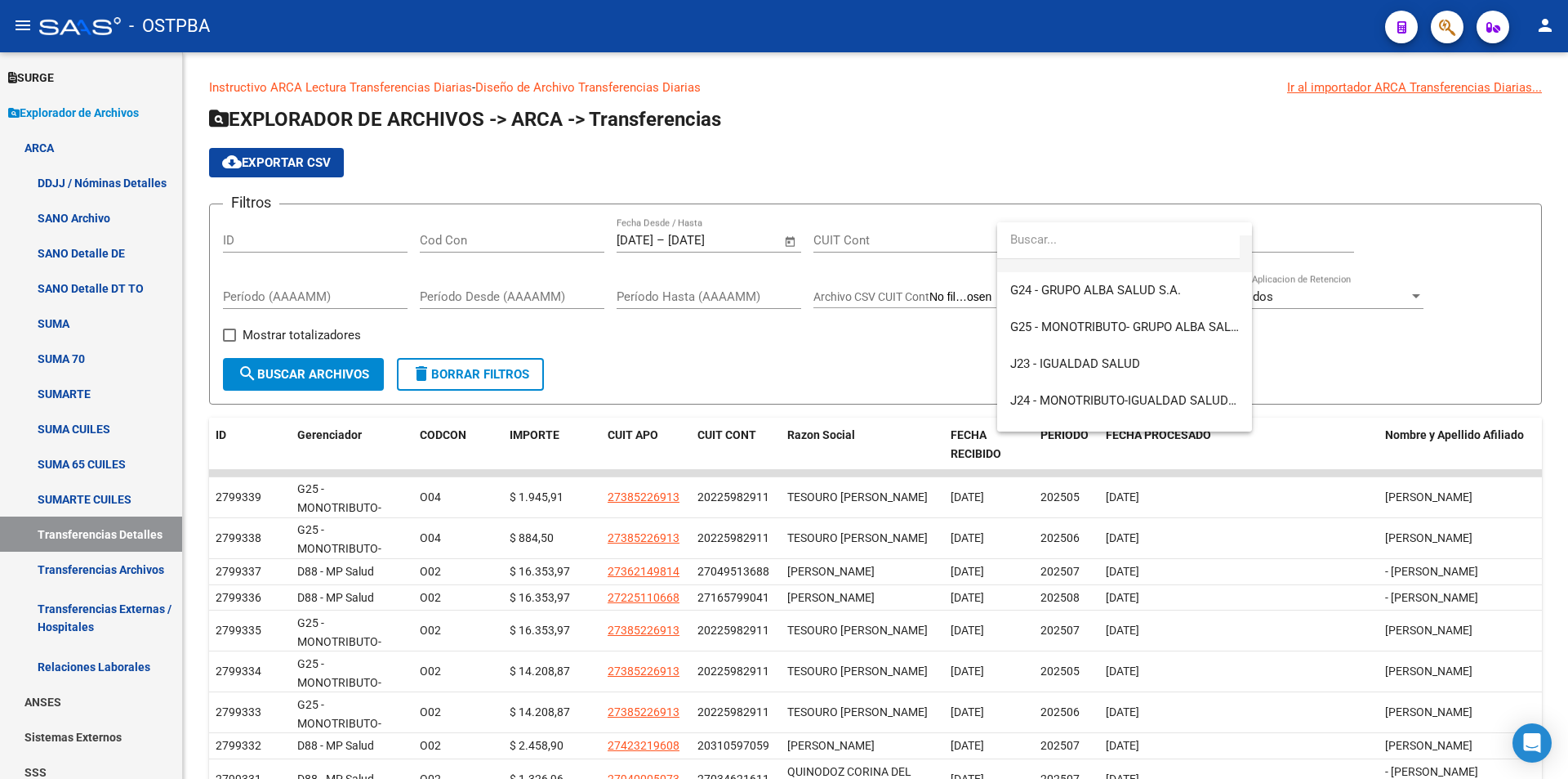
scroll to position [245, 0]
click at [1167, 361] on span "J23 - IGUALDAD SALUD" at bounding box center [1124, 363] width 229 height 37
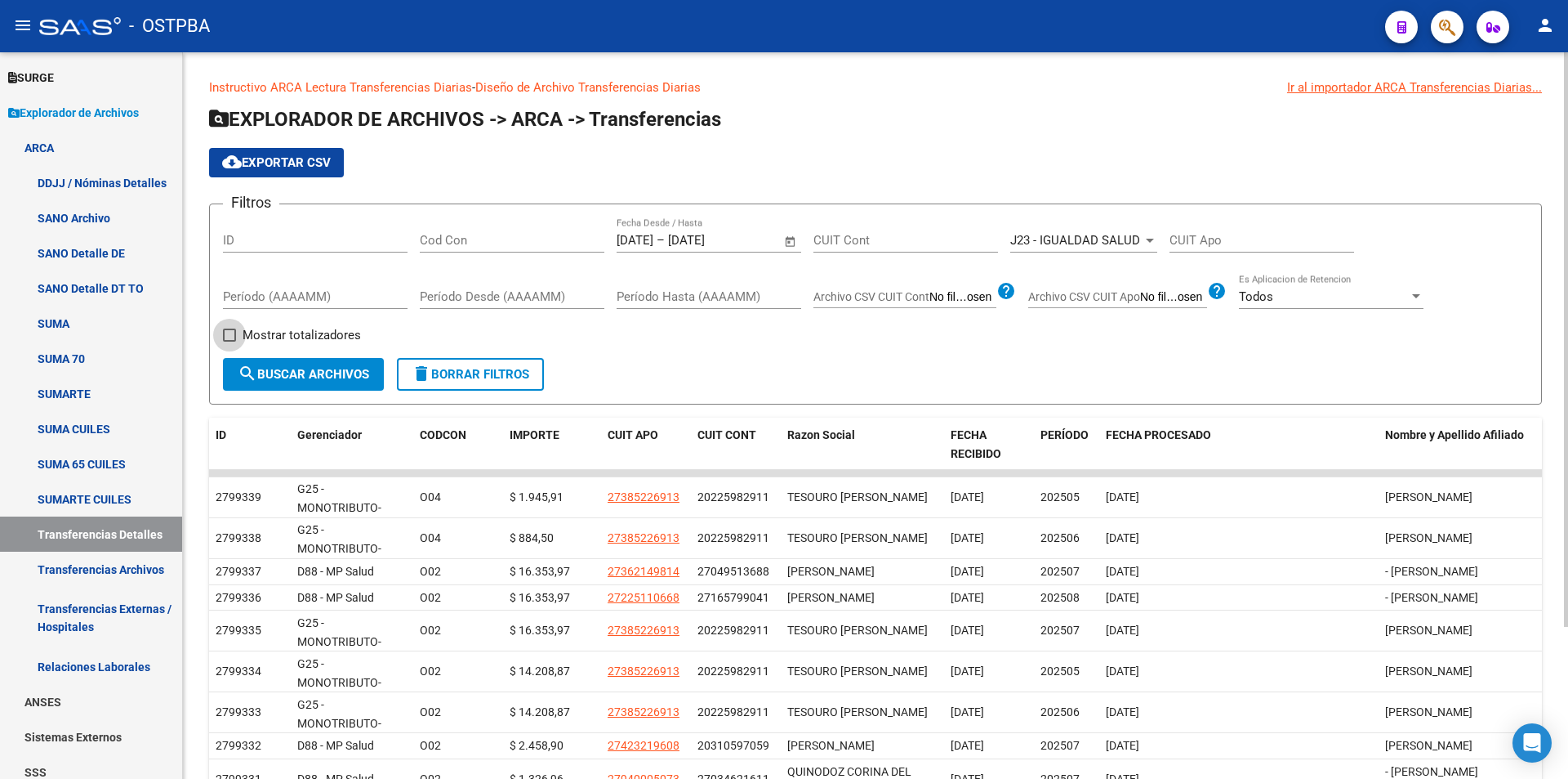
drag, startPoint x: 286, startPoint y: 334, endPoint x: 308, endPoint y: 372, distance: 43.9
click at [287, 336] on span "Mostrar totalizadores" at bounding box center [301, 335] width 118 height 19
click at [230, 341] on input "Mostrar totalizadores" at bounding box center [229, 341] width 1 height 1
checkbox input "true"
drag, startPoint x: 308, startPoint y: 372, endPoint x: 445, endPoint y: 371, distance: 137.0
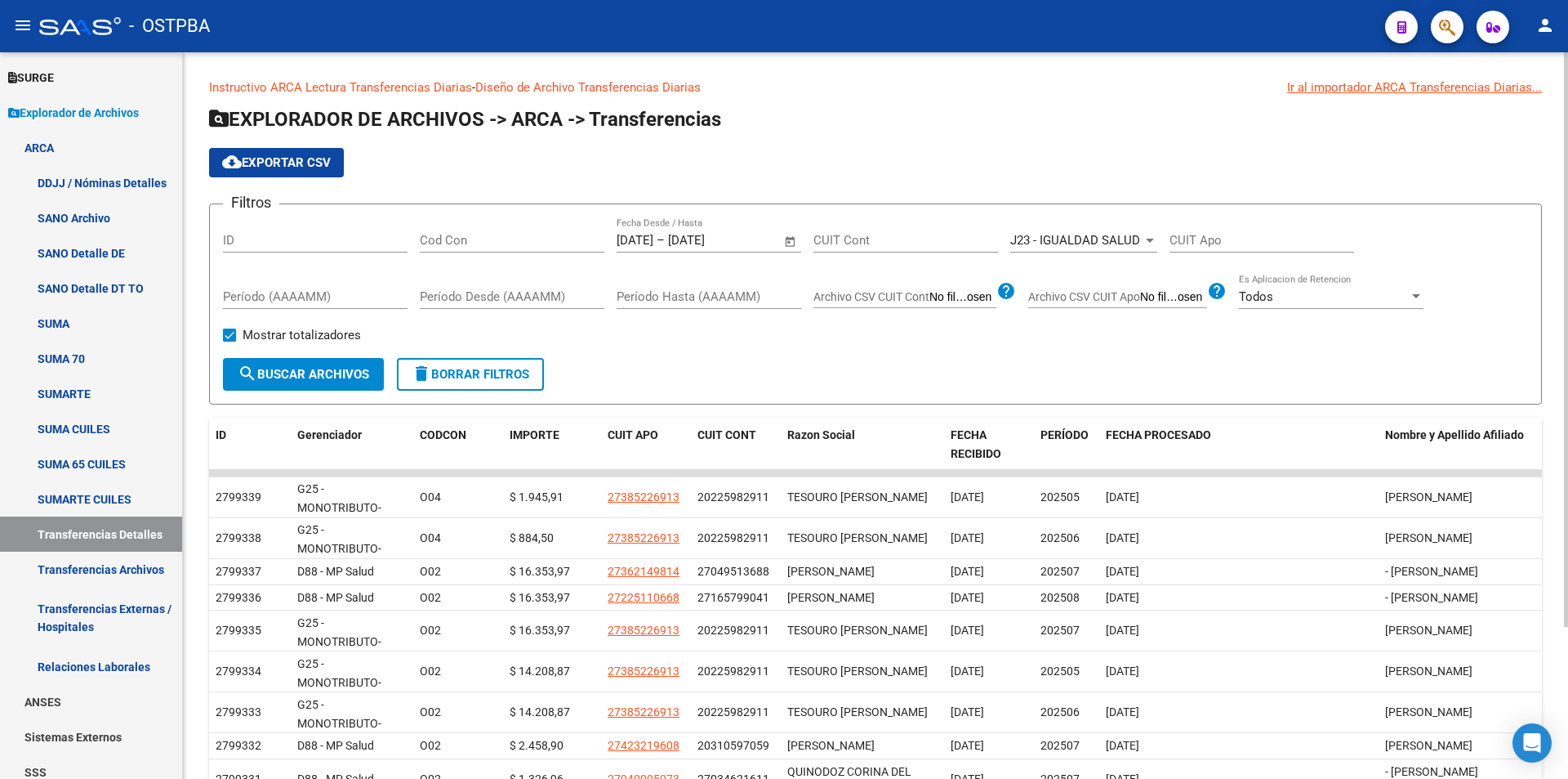
click at [308, 372] on span "search Buscar Archivos" at bounding box center [303, 374] width 132 height 15
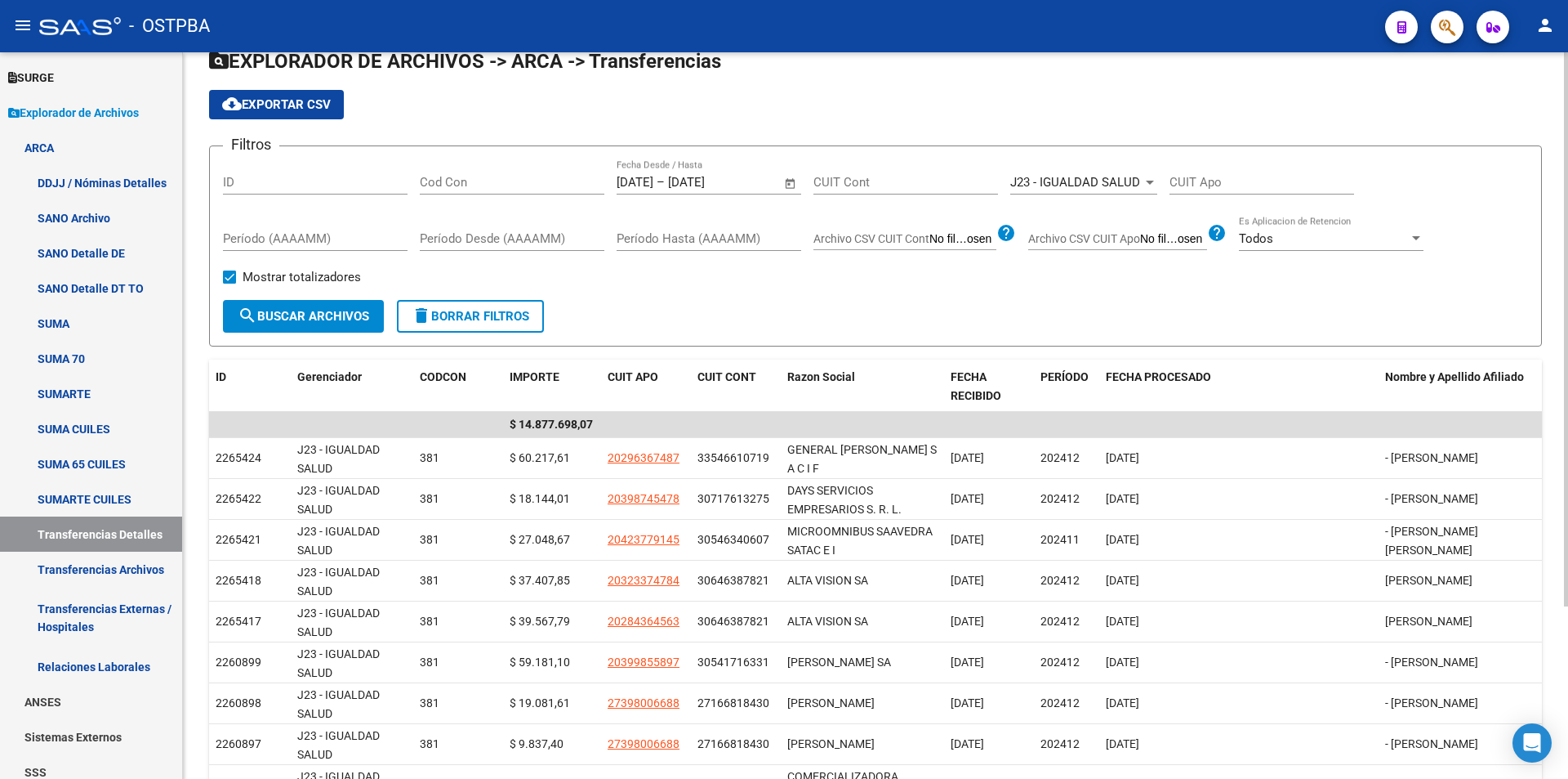
scroll to position [0, 0]
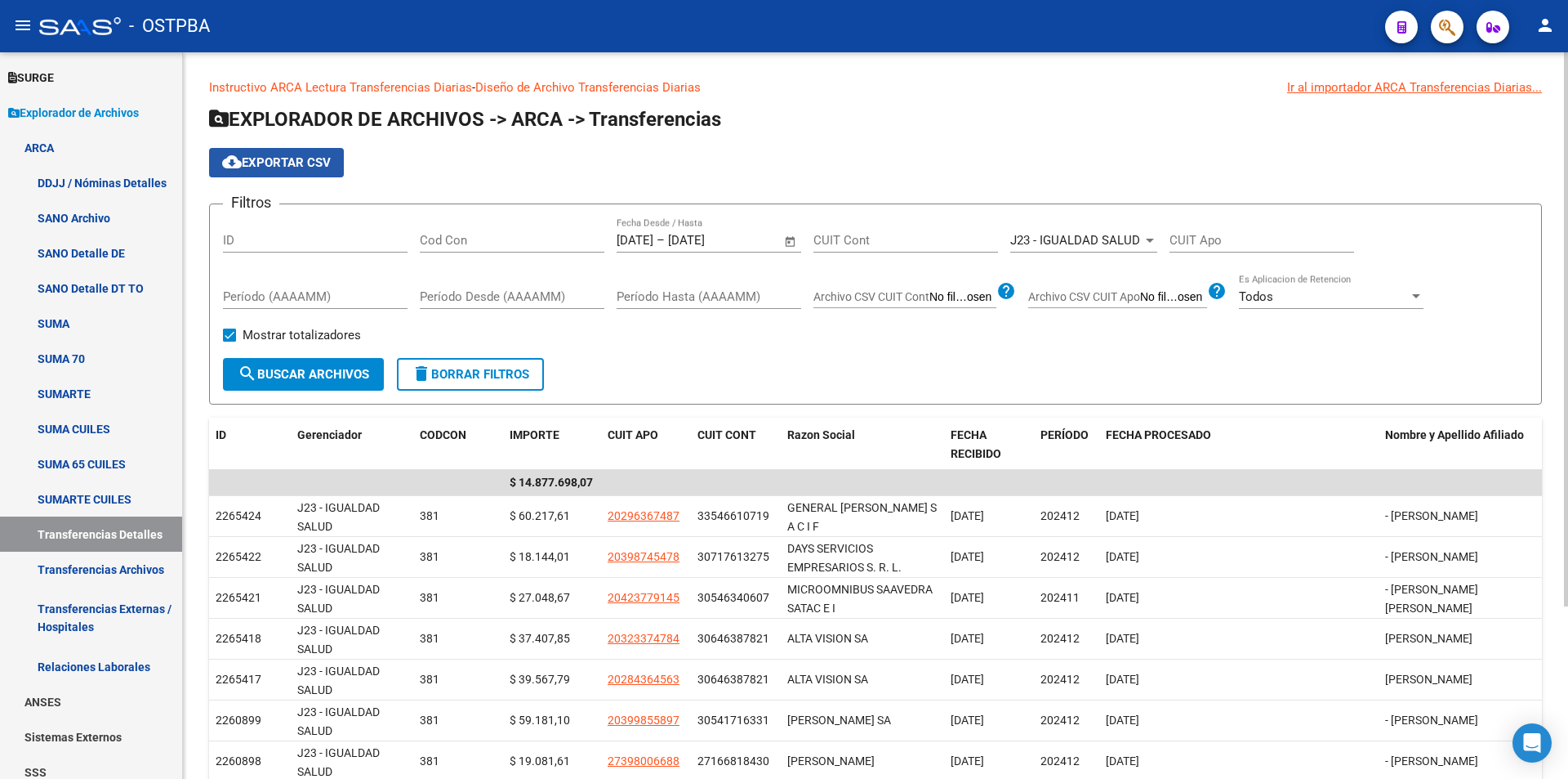
click at [287, 159] on span "cloud_download Exportar CSV" at bounding box center [277, 163] width 109 height 15
